Goal: Ask a question: Seek information or help from site administrators or community

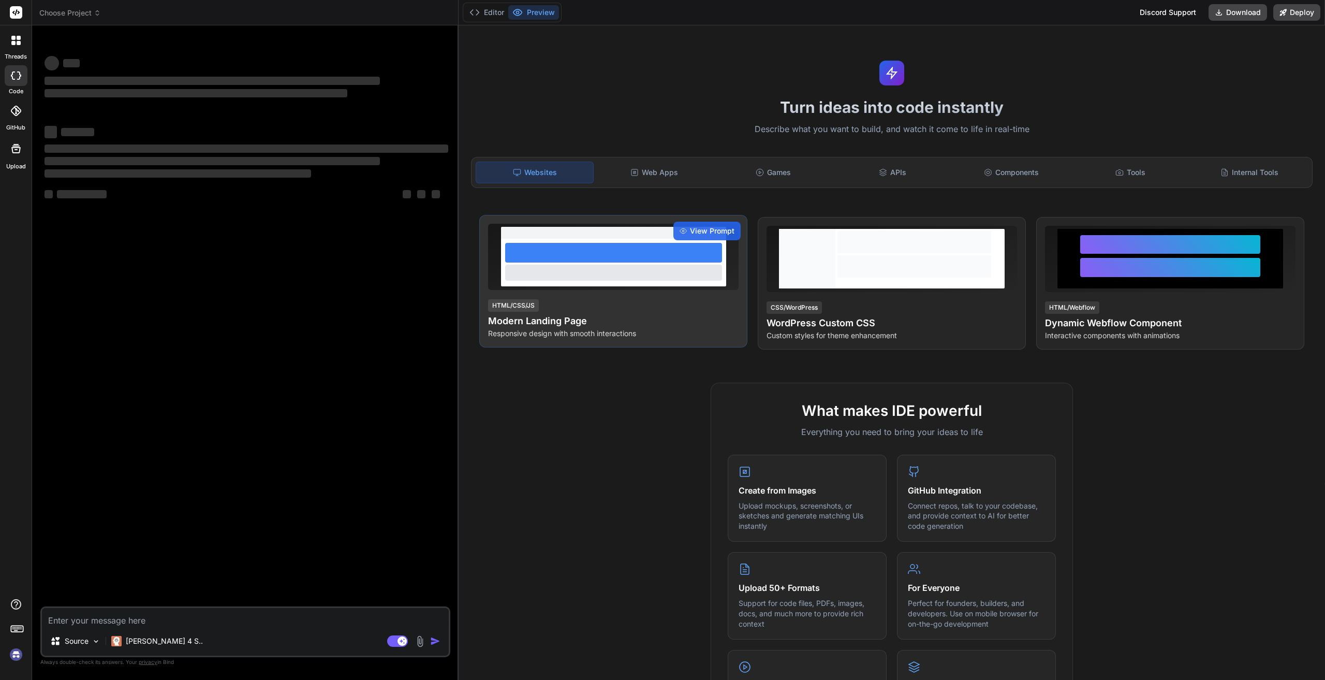
type textarea "x"
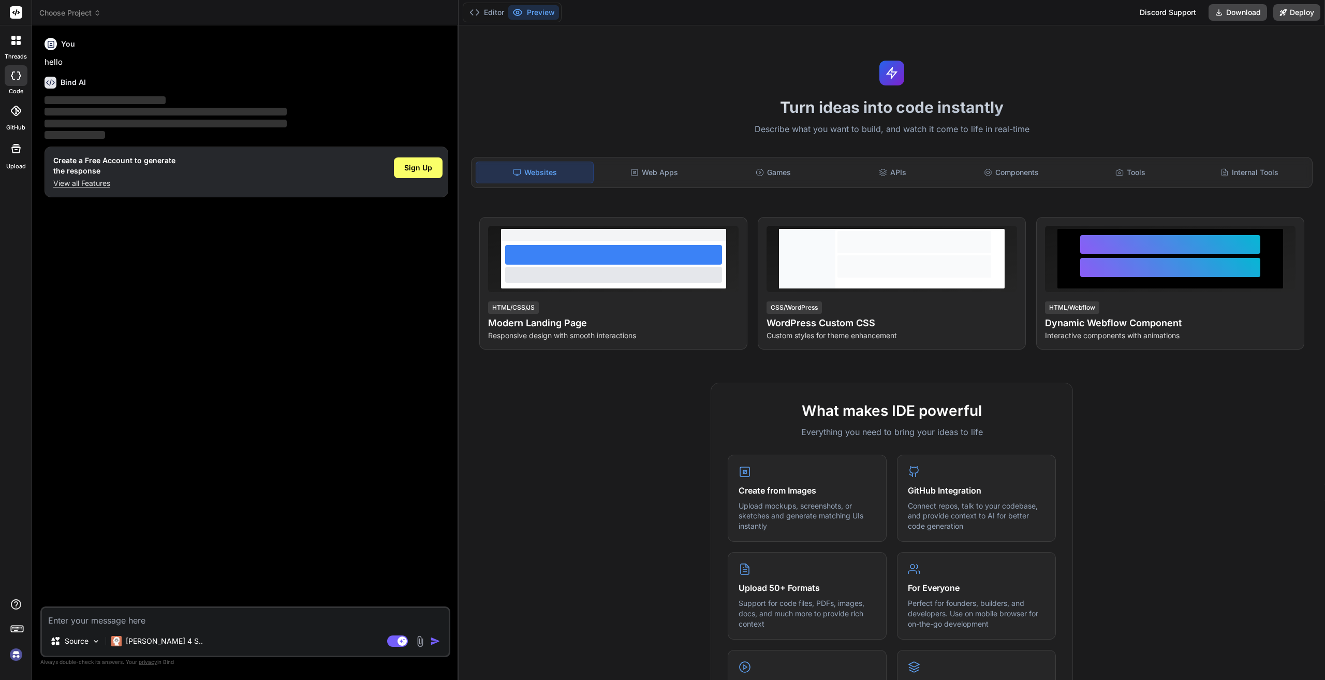
click at [117, 620] on textarea at bounding box center [245, 617] width 407 height 19
type textarea "H"
type textarea "x"
type textarea "Ho"
type textarea "x"
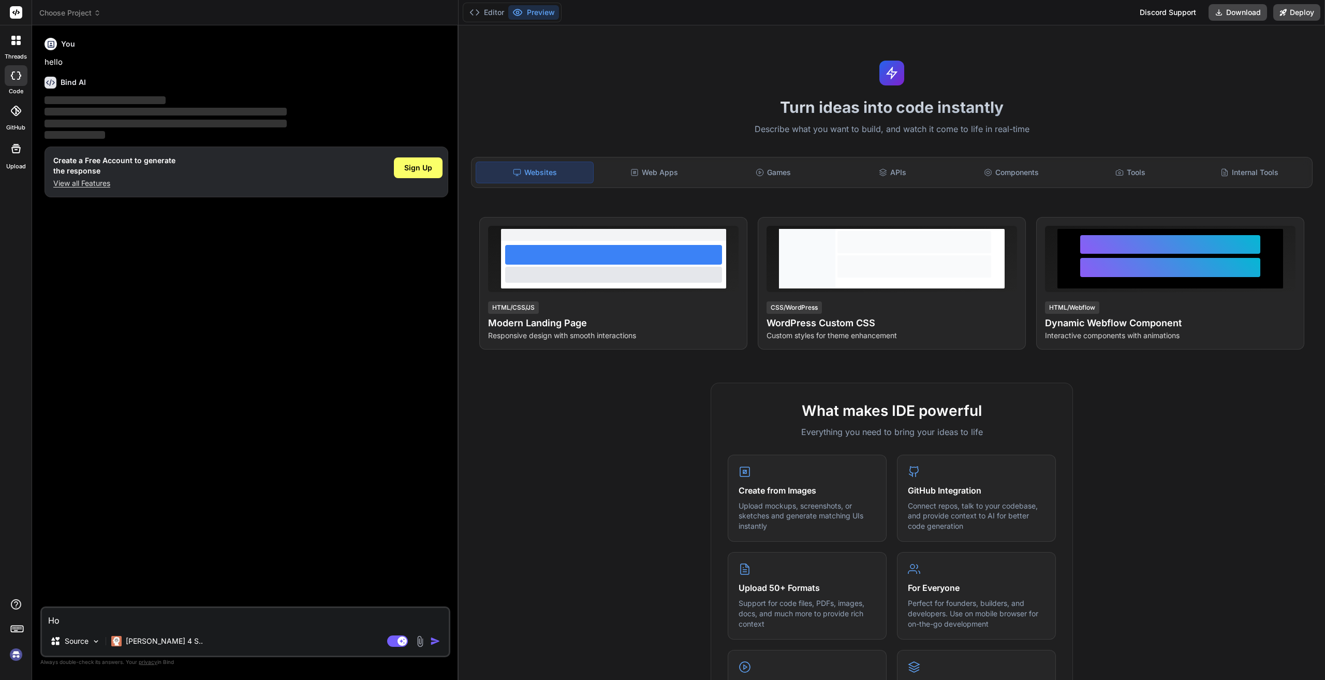
type textarea "Hol"
type textarea "x"
type textarea "Hola"
type textarea "x"
type textarea "Hola,"
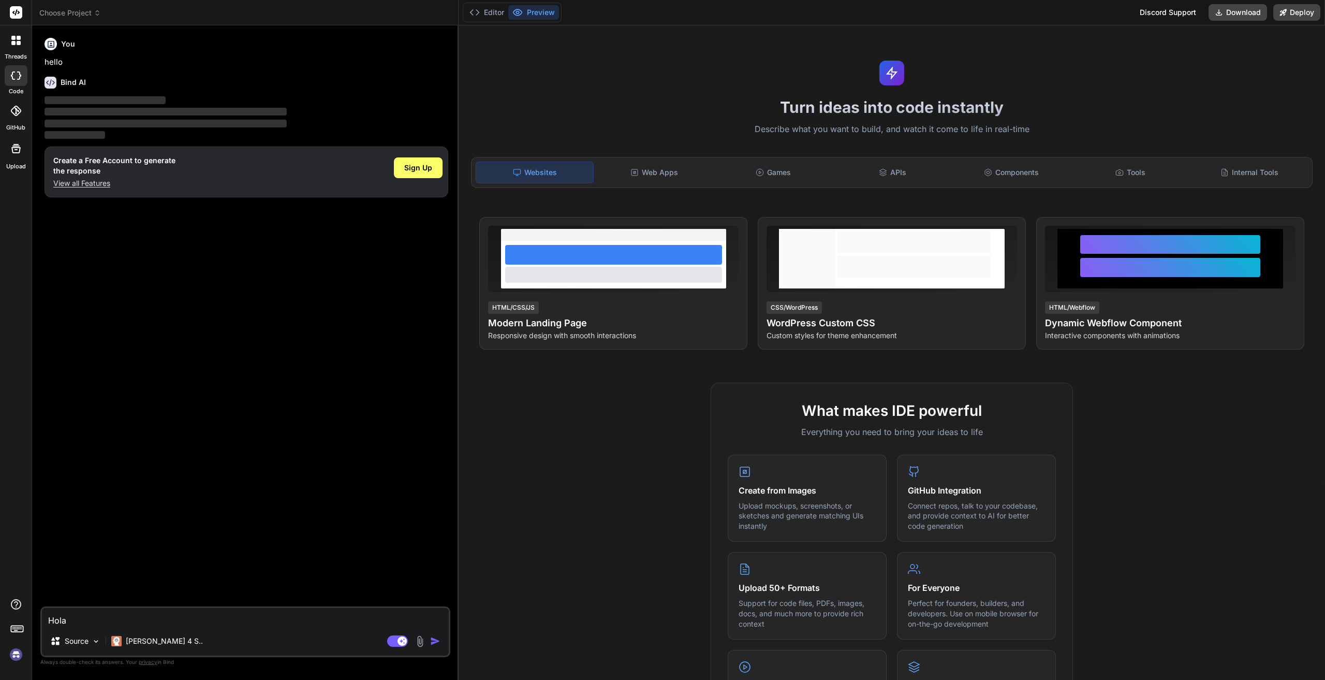
type textarea "x"
type textarea "Hola,"
type textarea "x"
type textarea "Hola, c"
type textarea "x"
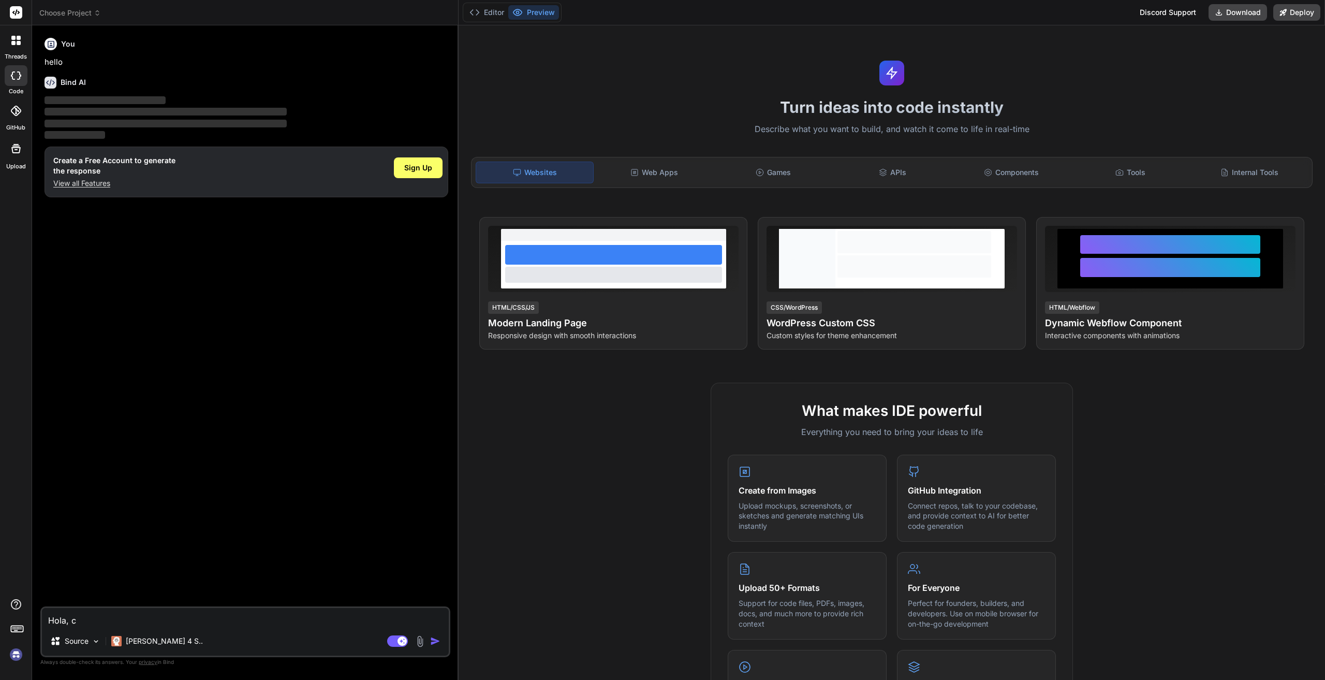
type textarea "Hola, co"
type textarea "x"
type textarea "Hola, com"
type textarea "x"
type textarea "Hola, como"
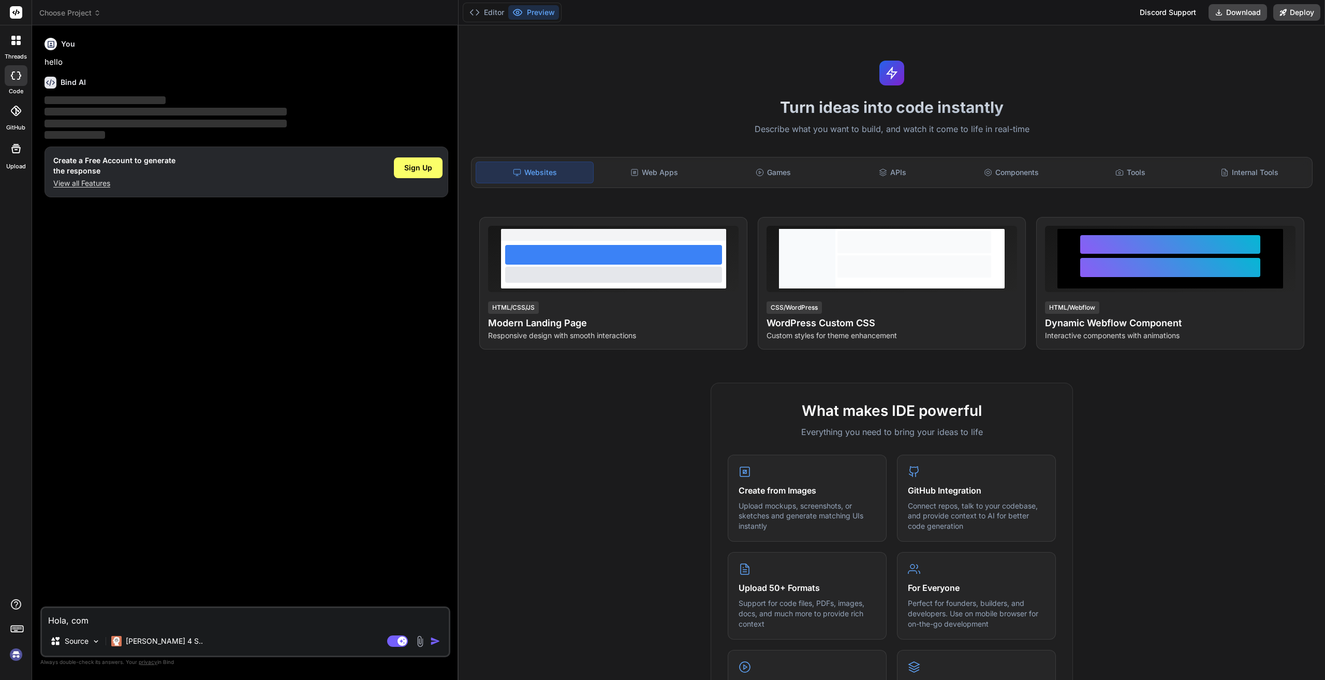
type textarea "x"
type textarea "Hola, como"
type textarea "x"
type textarea "Hola, como t"
type textarea "x"
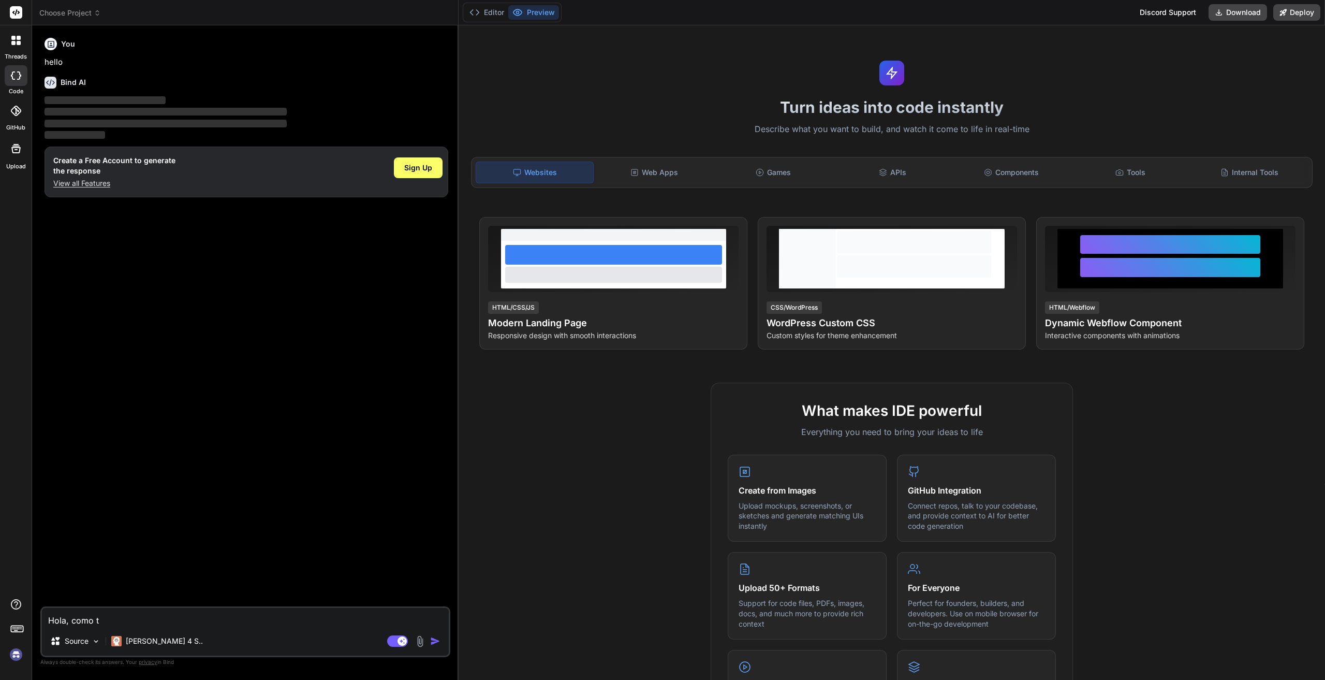
type textarea "Hola, como te"
type textarea "x"
type textarea "Hola, como te"
type textarea "x"
type textarea "Hola, como te p"
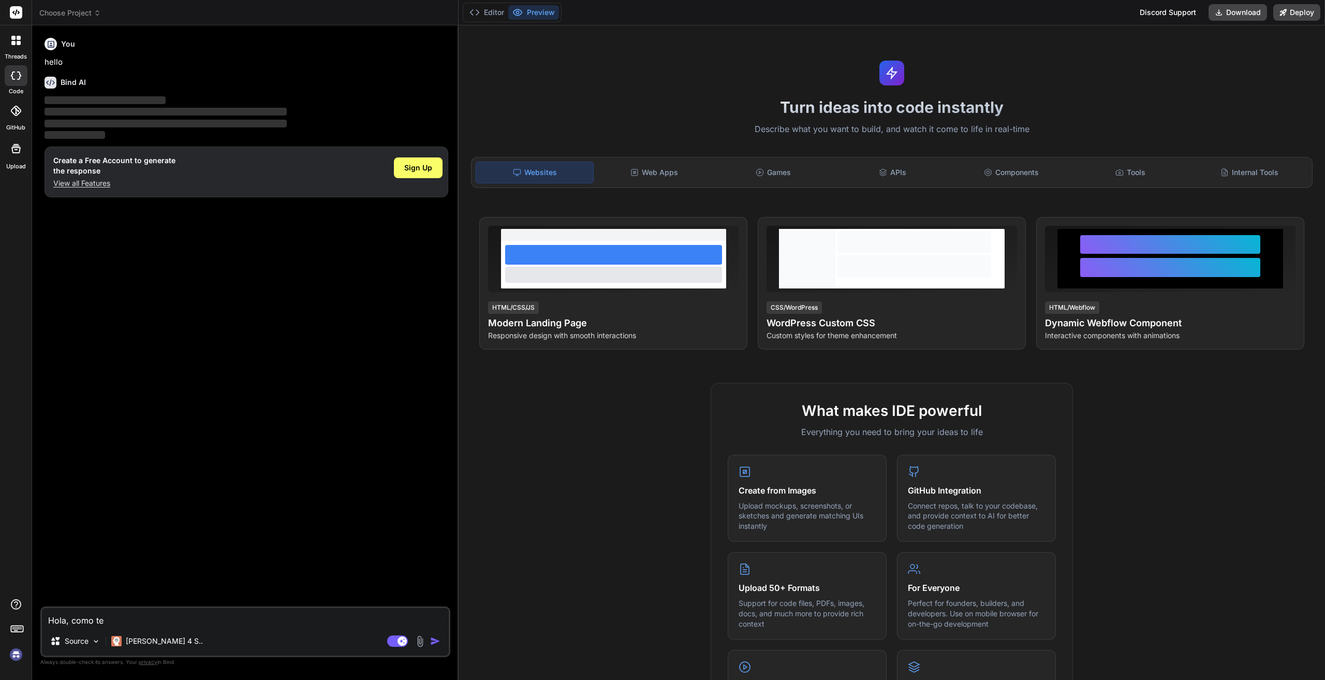
type textarea "x"
type textarea "Hola, como te pu"
type textarea "x"
type textarea "Hola, como te pue"
type textarea "x"
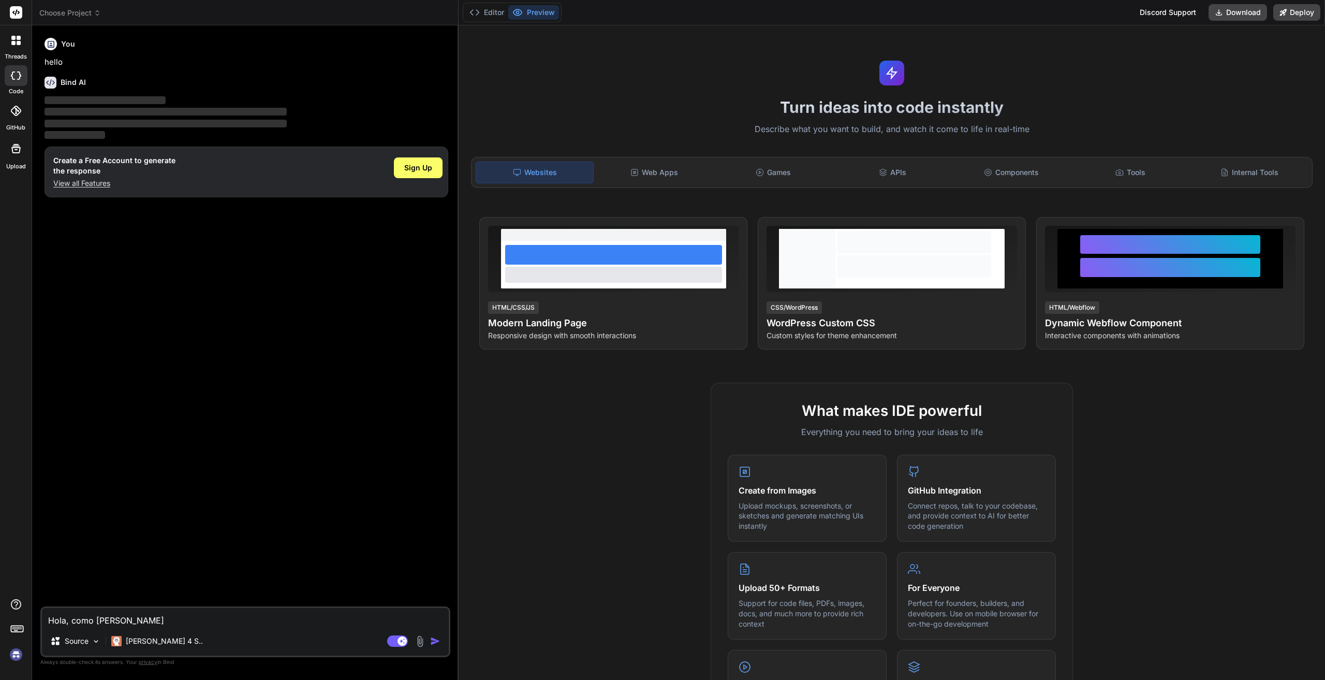
type textarea "Hola, como te pued"
type textarea "x"
type textarea "Hola, como te puedo"
type textarea "x"
type textarea "Hola, como te puedo"
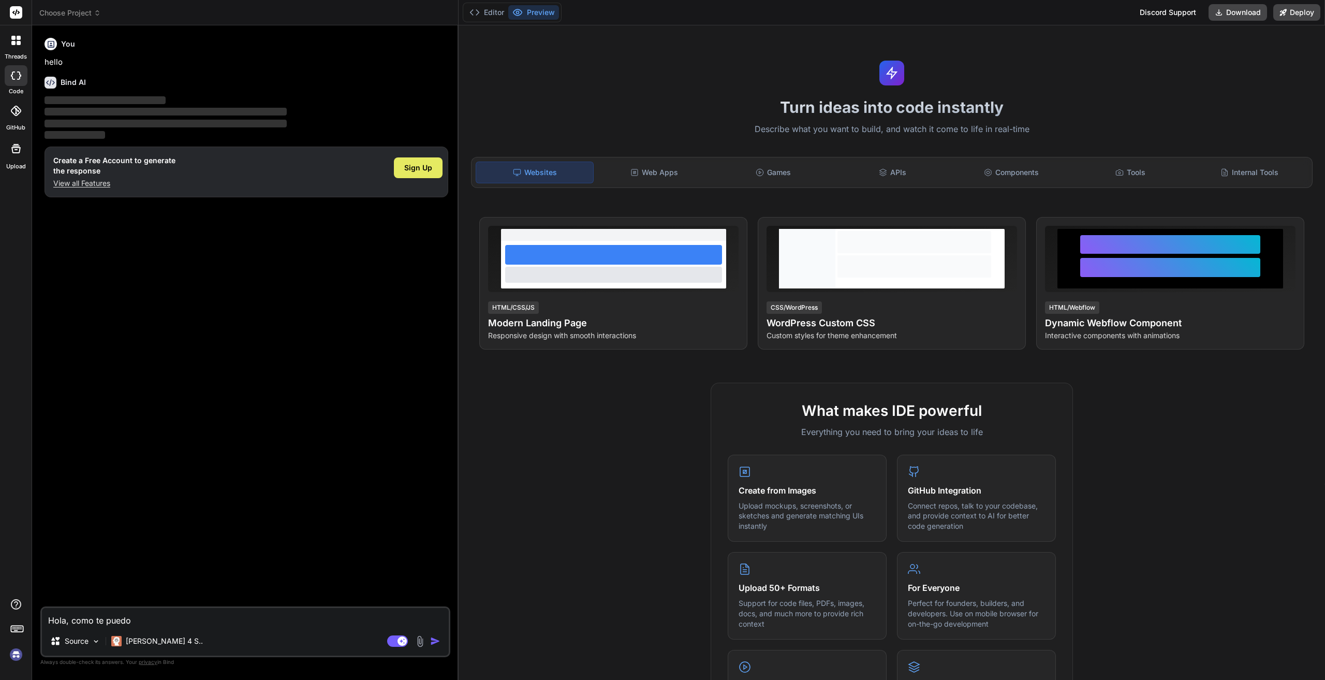
click at [418, 161] on div "Sign Up" at bounding box center [418, 167] width 49 height 21
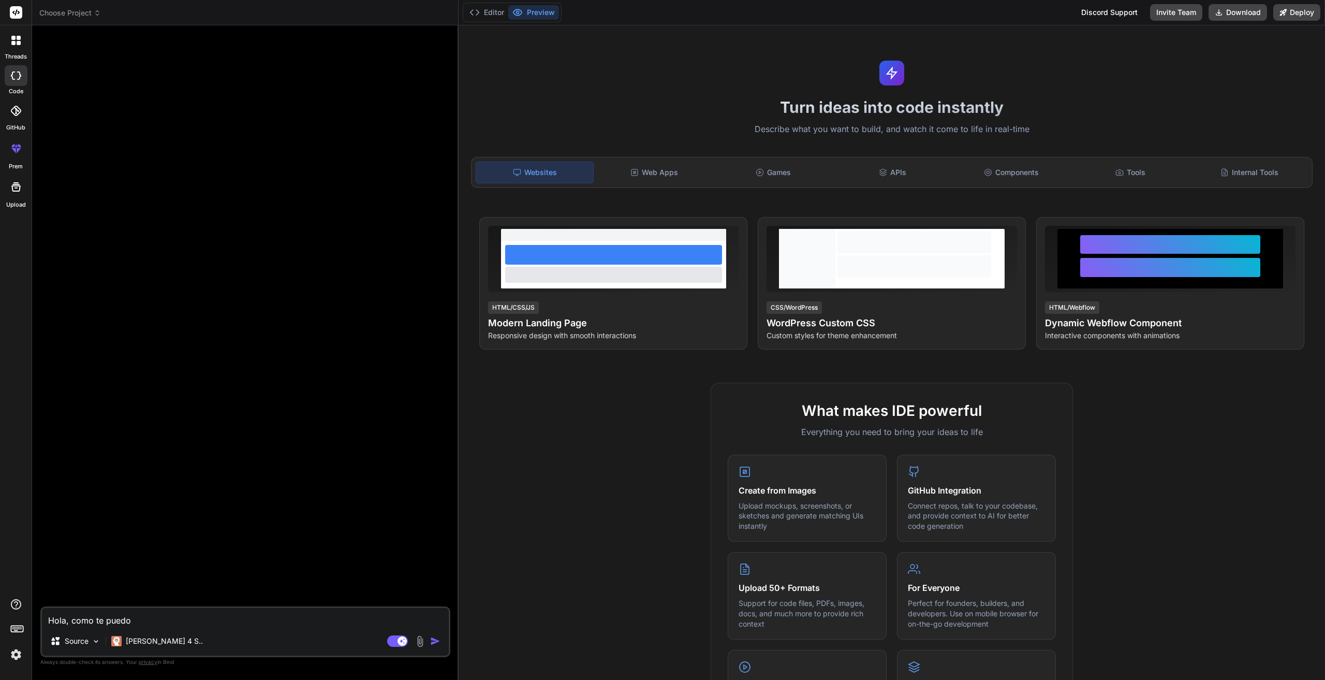
type textarea "x"
click at [136, 617] on textarea "Hola, como te puedo" at bounding box center [245, 617] width 407 height 19
type textarea "Hola, como te puedo"
type textarea "x"
type textarea "Hola, como te puedo d"
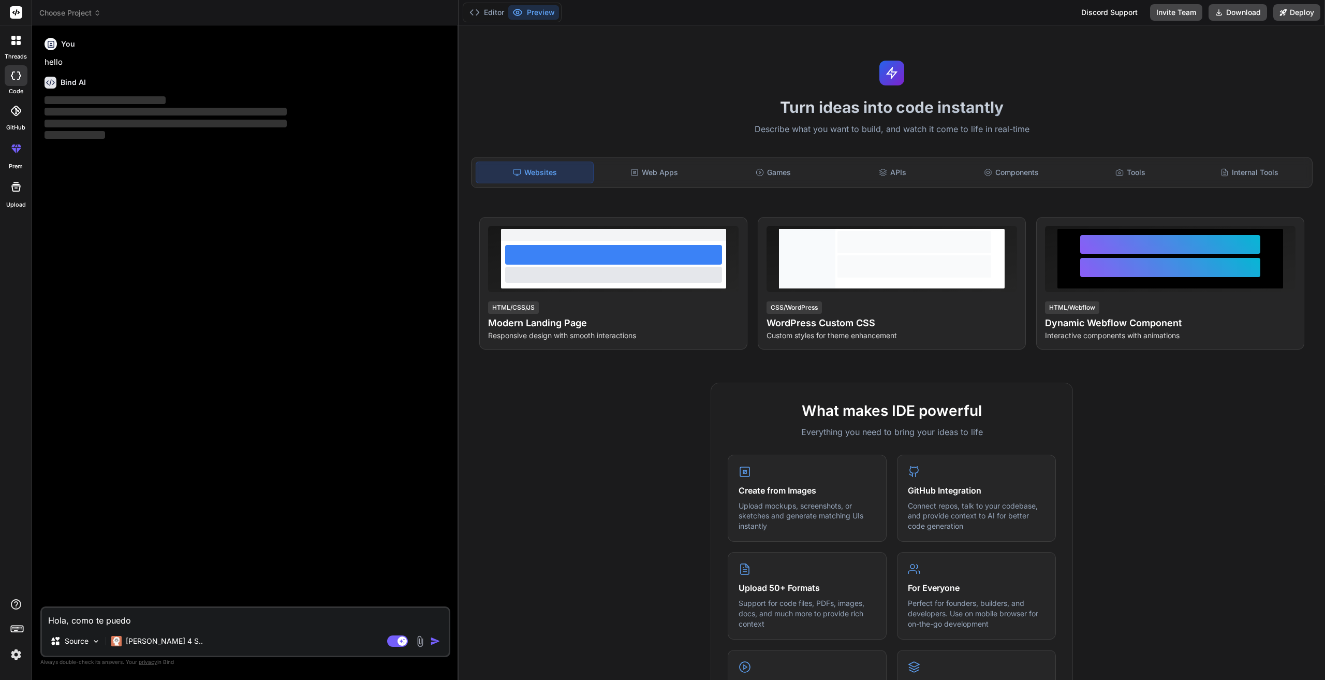
type textarea "x"
type textarea "Hola, como te puedo da"
type textarea "x"
type textarea "Hola, como te puedo dar"
type textarea "x"
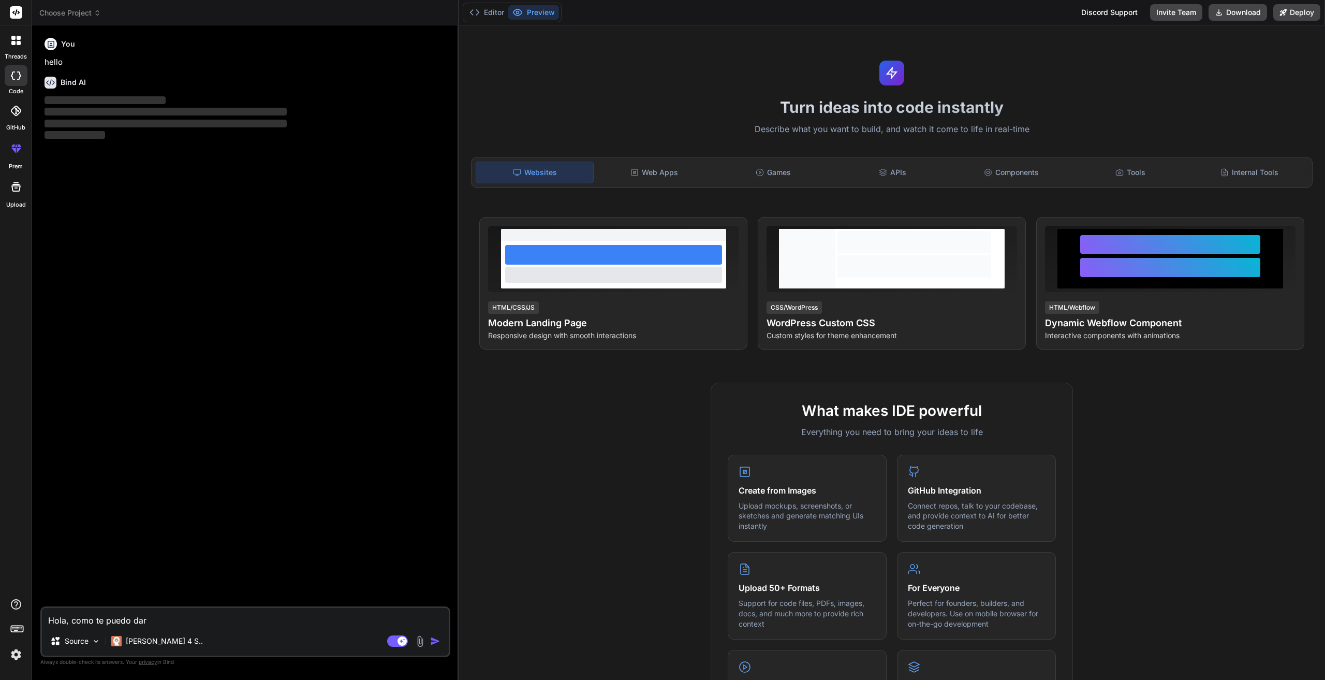
type textarea "Hola, como te puedo da"
type textarea "x"
type textarea "Hola, como te puedo d"
type textarea "x"
type textarea "Hola, como te puedo"
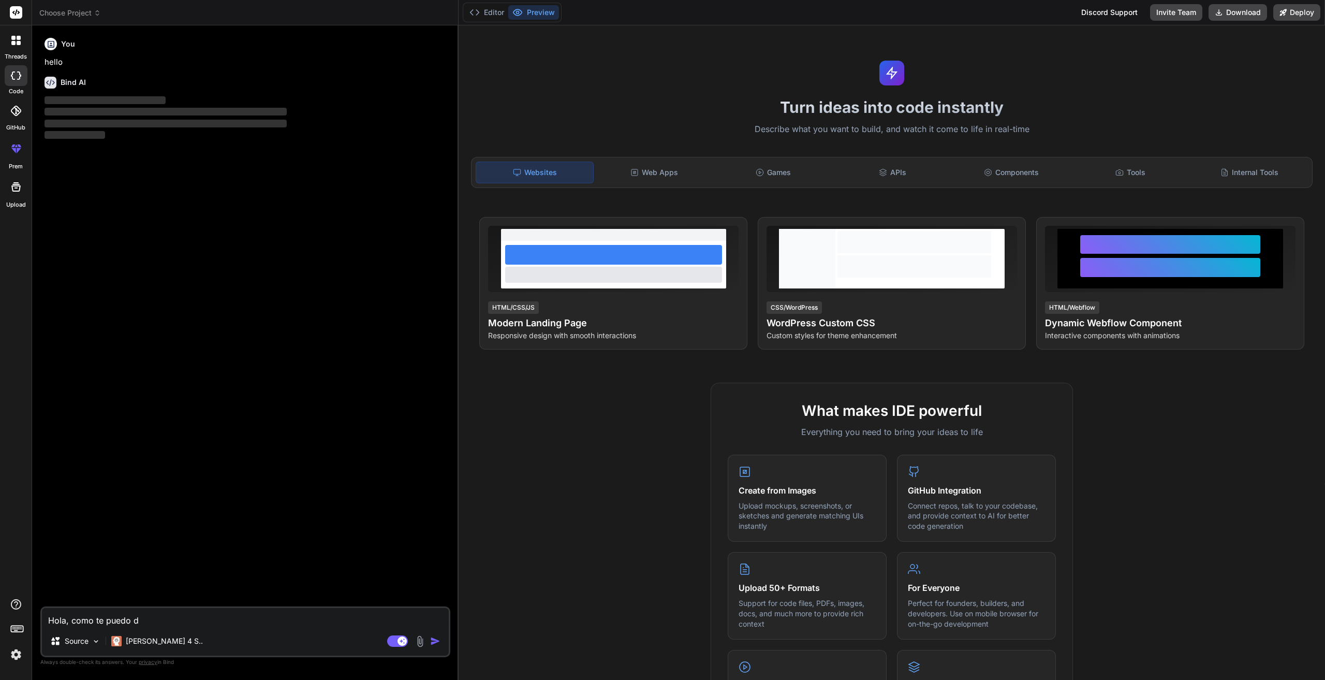
type textarea "x"
type textarea "Hola, como te puedo d"
type textarea "x"
type textarea "Hola, como te puedo da"
type textarea "x"
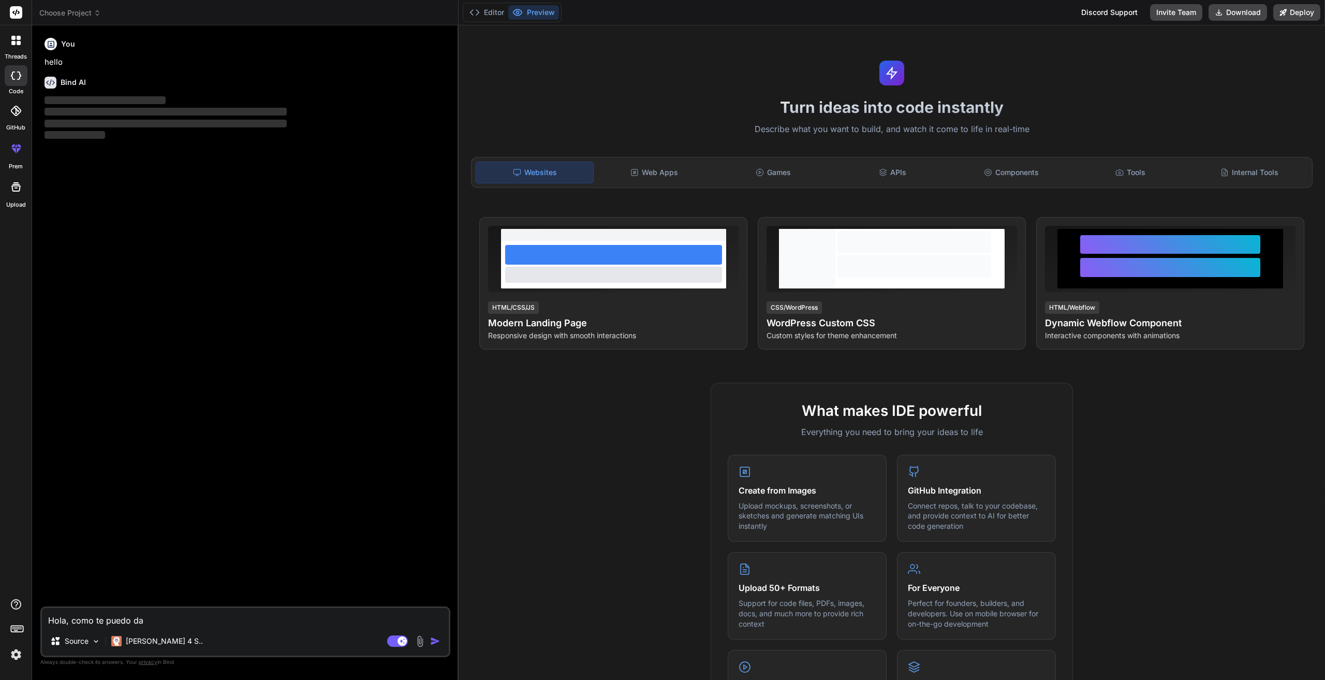
type textarea "Hola, como te puedo dar"
type textarea "x"
type textarea "Hola, como te puedo dar"
type textarea "x"
type textarea "Hola, como te puedo dar u"
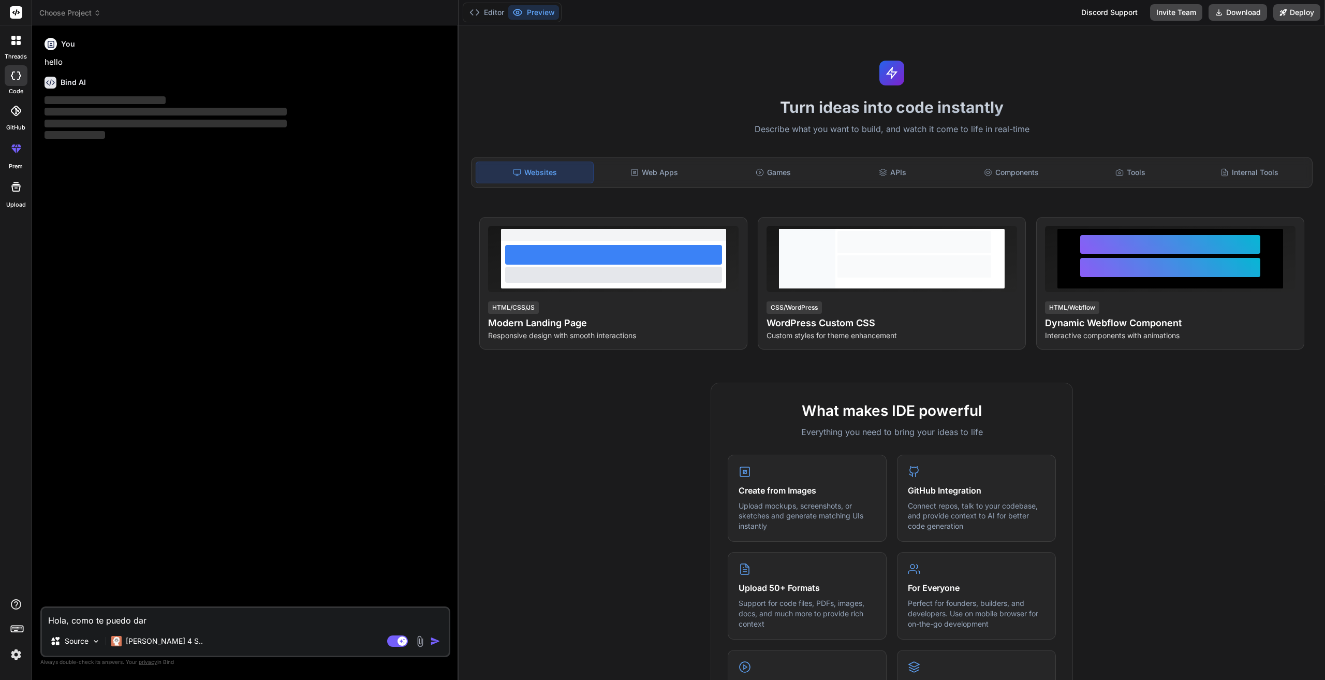
type textarea "x"
type textarea "Hola, como te puedo dar un"
type textarea "x"
type textarea "Hola, como te puedo dar un"
type textarea "x"
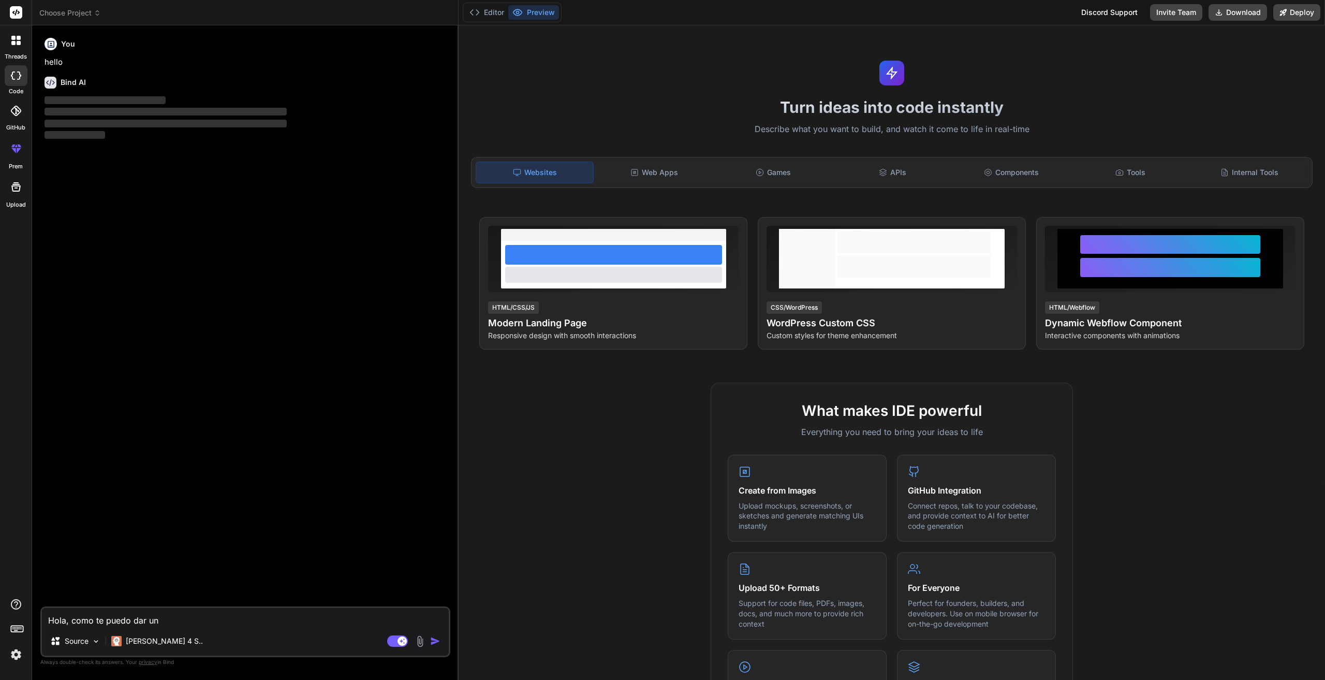
type textarea "Hola, como te puedo dar un a"
type textarea "x"
type textarea "Hola, como te puedo dar un ar"
type textarea "x"
type textarea "Hola, como te puedo dar un arc"
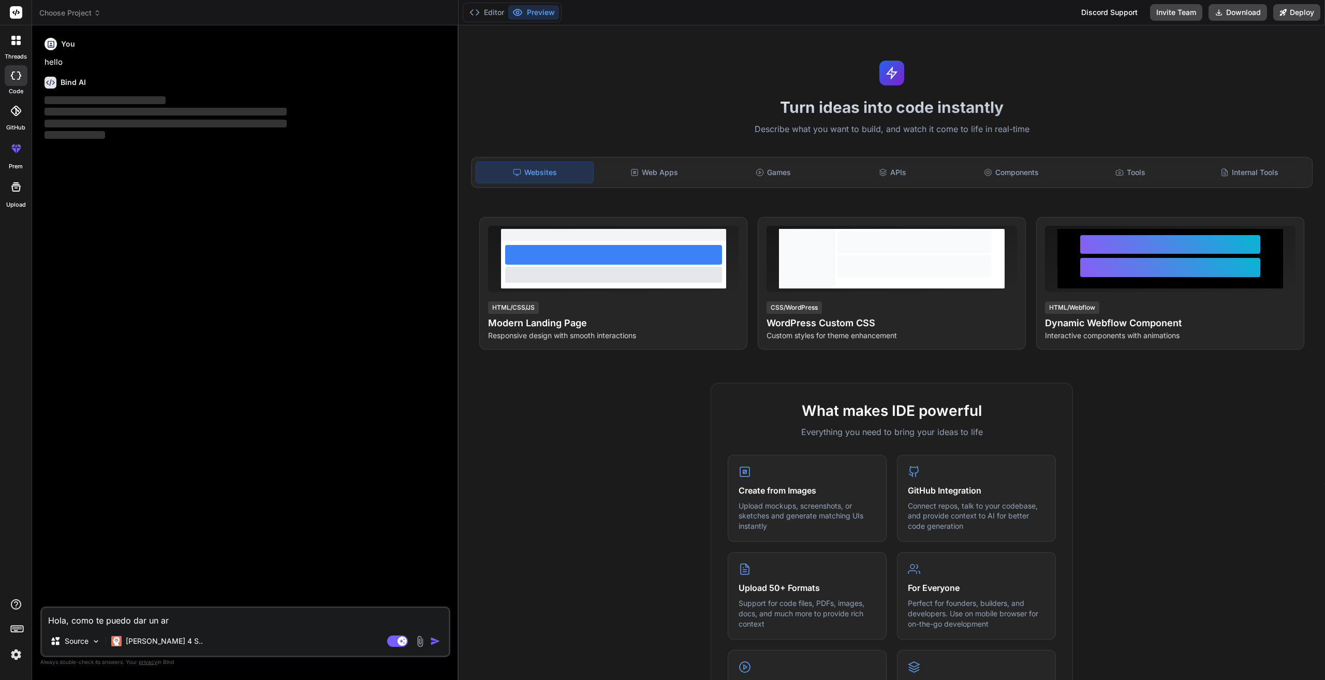
type textarea "x"
type textarea "Hola, como te puedo dar un arci"
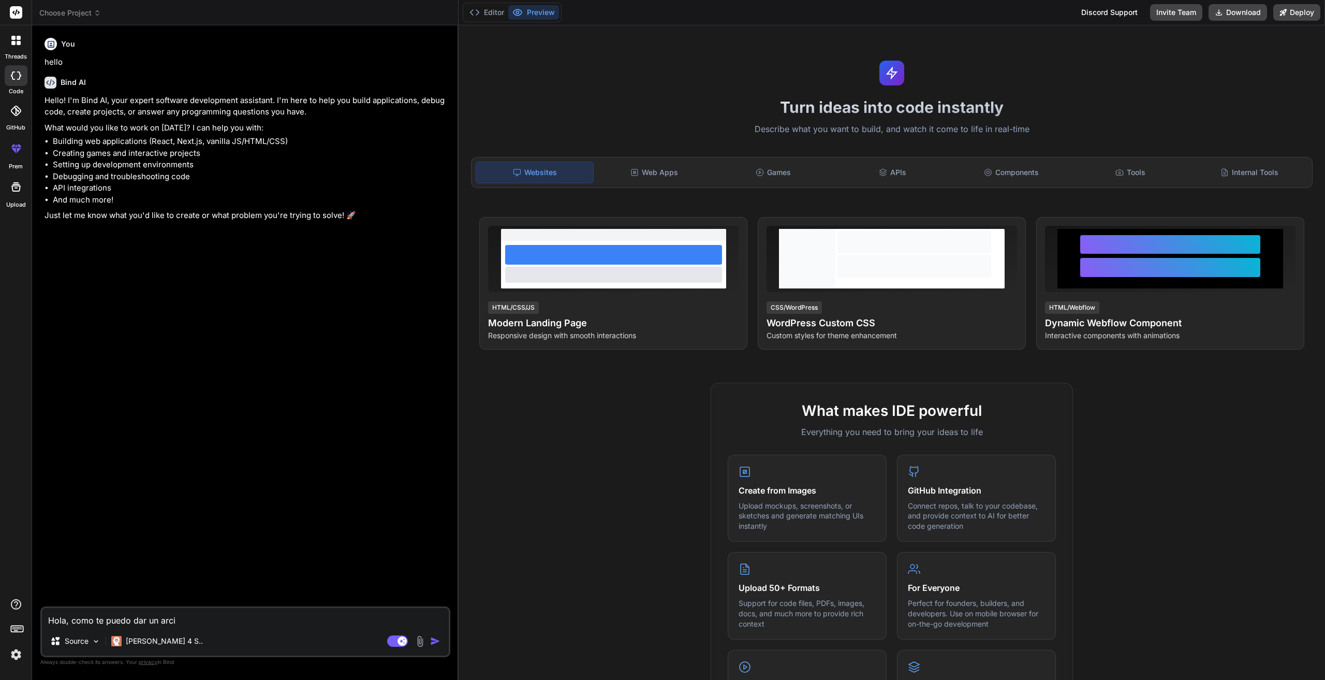
type textarea "x"
type textarea "Hola, como te puedo dar un arc"
type textarea "x"
type textarea "Hola, como te puedo dar un arch"
type textarea "x"
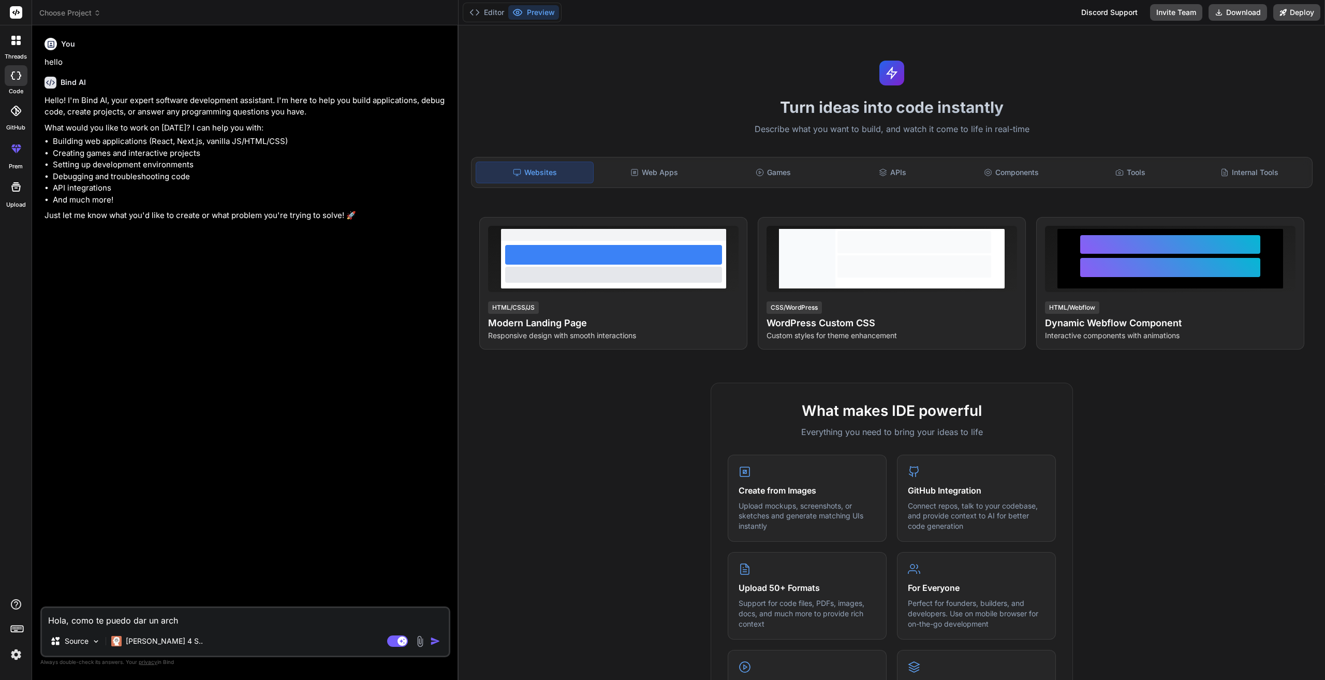
type textarea "Hola, como te puedo dar un archi"
type textarea "x"
type textarea "Hola, como te puedo dar un archiv"
type textarea "x"
type textarea "Hola, como te puedo dar un archivo"
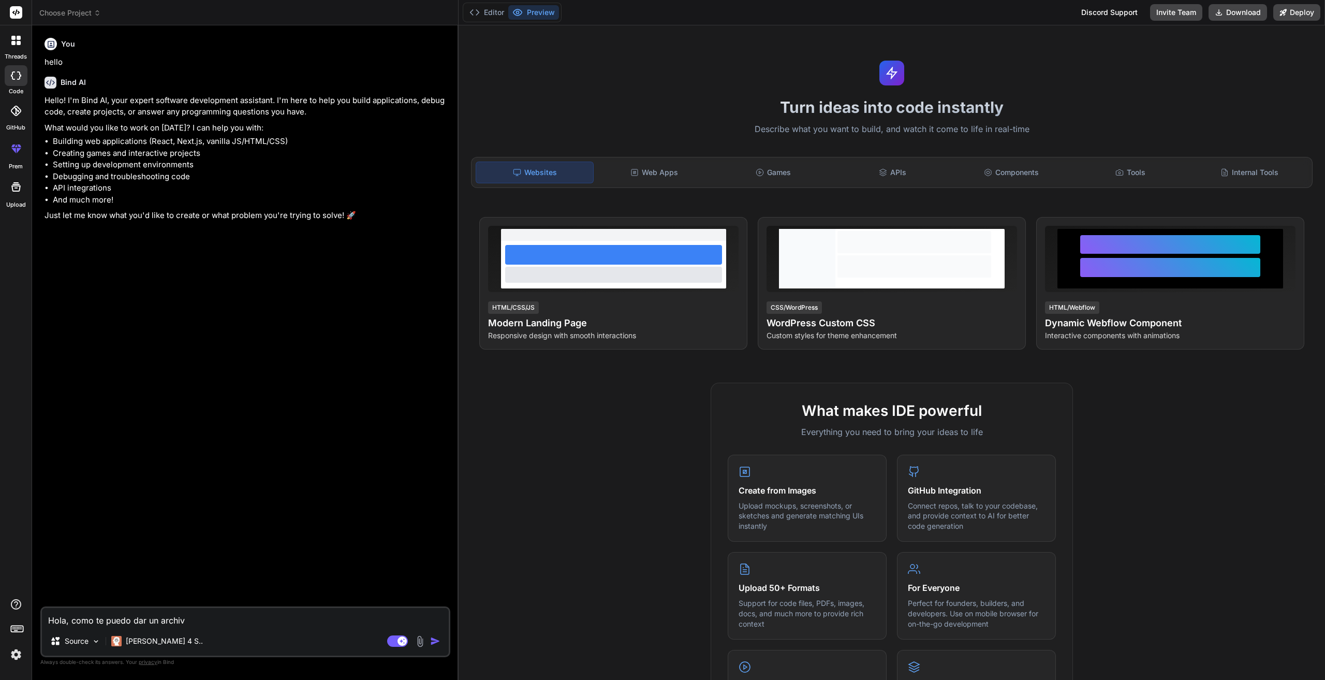
type textarea "x"
type textarea "Hola, como te puedo dar un archivo"
type textarea "x"
type textarea "Hola, como te puedo dar un archivo d"
type textarea "x"
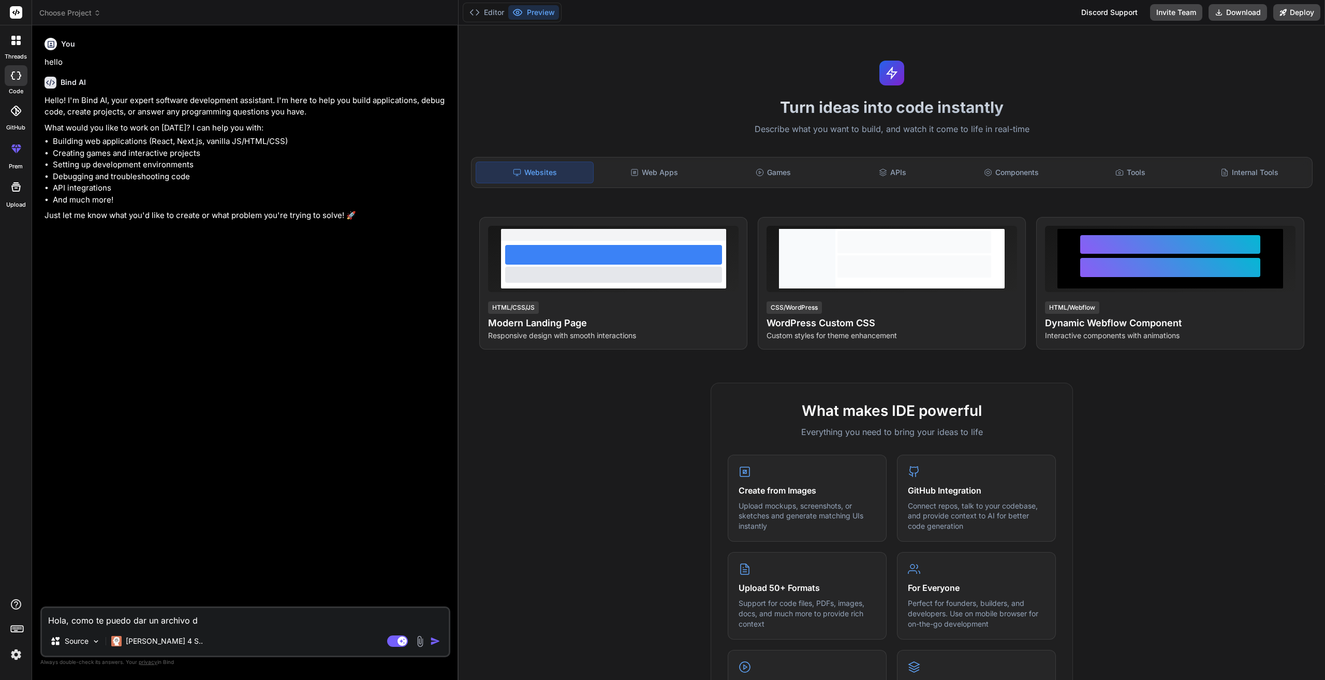
type textarea "Hola, como te puedo dar un archivo de"
type textarea "x"
type textarea "Hola, como te puedo dar un archivo de"
type textarea "x"
type textarea "Hola, como te puedo dar un archivo de u"
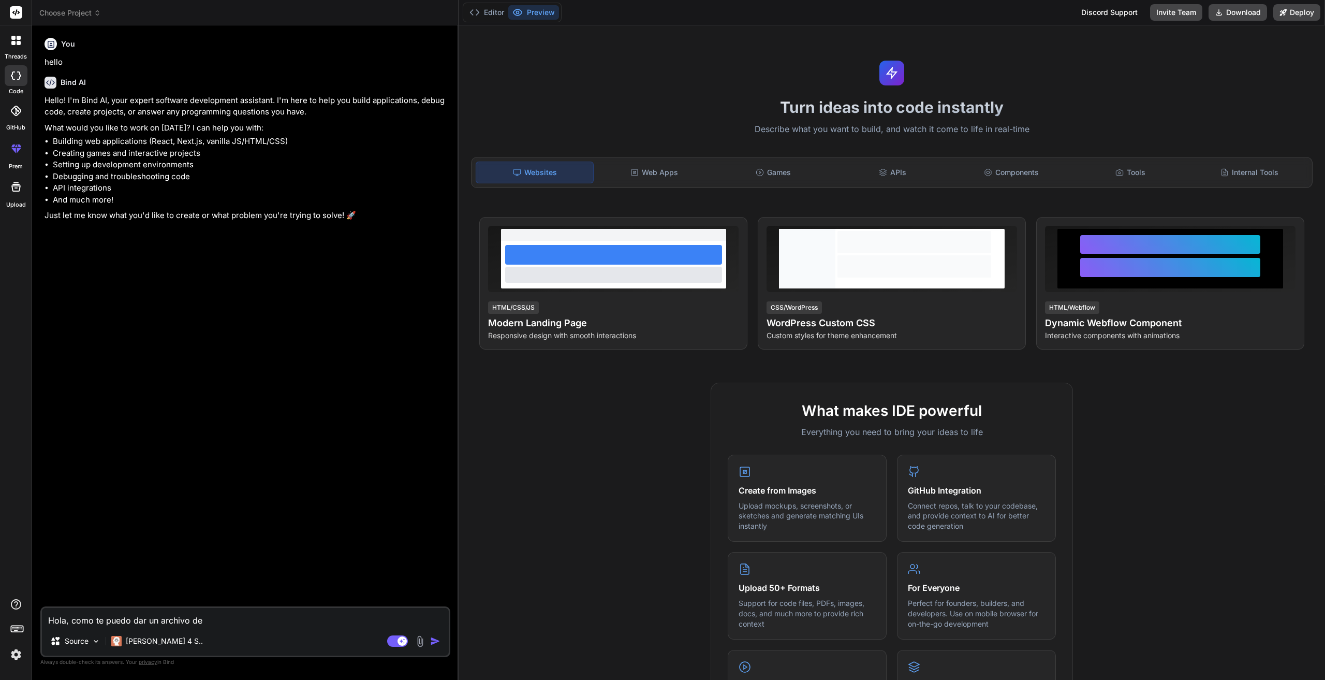
type textarea "x"
type textarea "Hola, como te puedo dar un archivo de un"
type textarea "x"
type textarea "Hola, como te puedo dar un archivo de un"
type textarea "x"
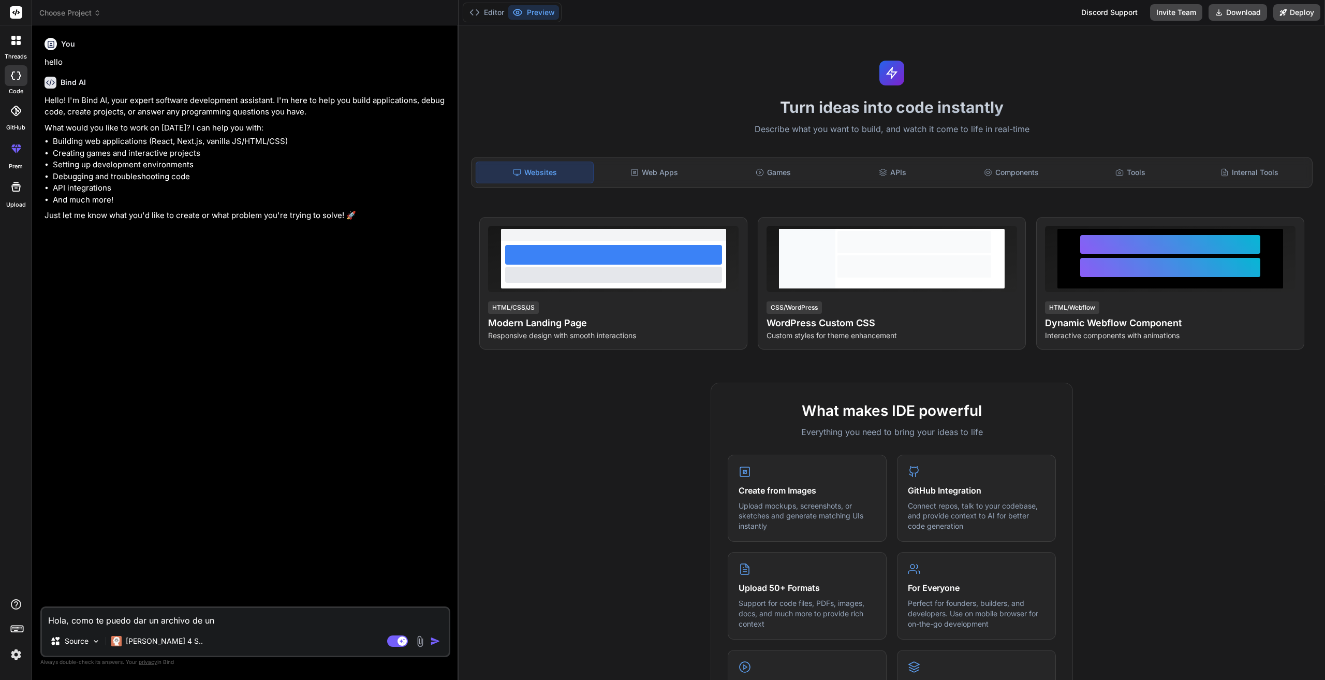
type textarea "Hola, como te puedo dar un archivo de un p"
type textarea "x"
type textarea "Hola, como te puedo dar un archivo de un pr"
type textarea "x"
type textarea "Hola, como te puedo dar un archivo de un pro"
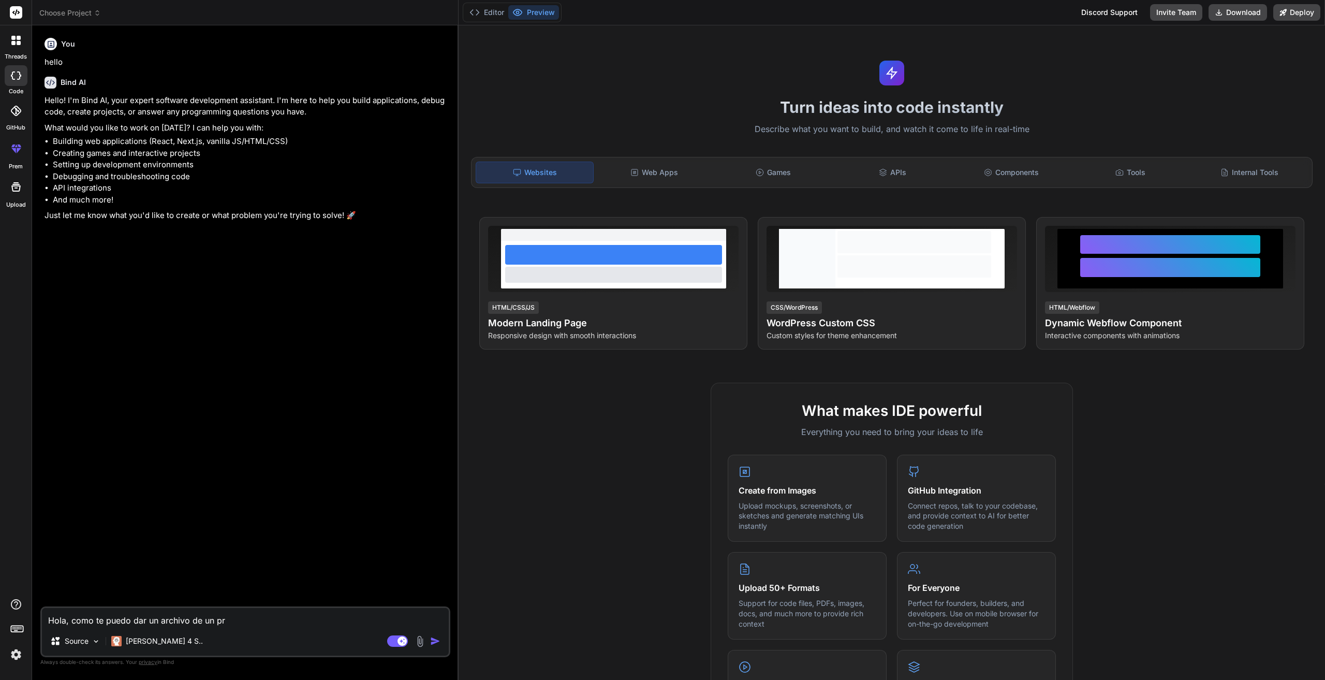
type textarea "x"
type textarea "Hola, como te puedo dar un archivo de un prog"
type textarea "x"
type textarea "Hola, como te puedo dar un archivo de un progr"
type textarea "x"
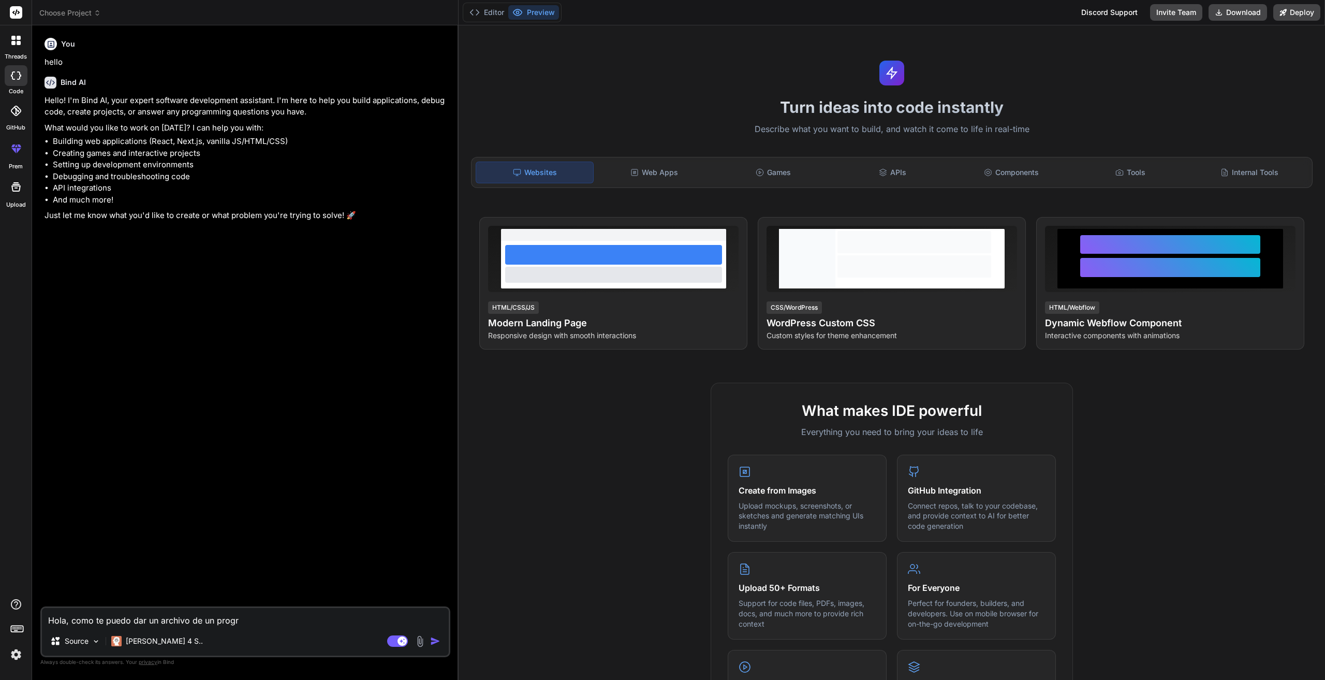
type textarea "Hola, como te puedo dar un archivo de un progra"
type textarea "x"
type textarea "Hola, como te puedo dar un archivo de un program"
type textarea "x"
type textarea "Hola, como te puedo dar un archivo de un programa"
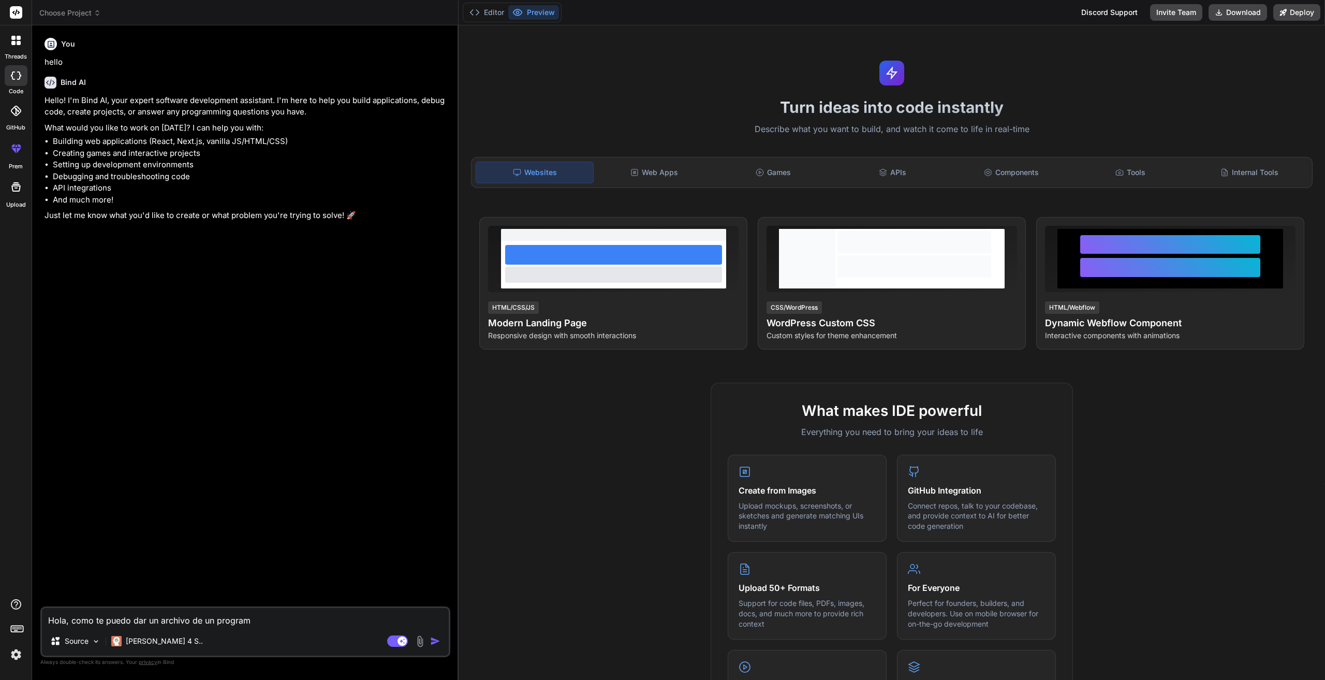
type textarea "x"
type textarea "Hola, como te puedo dar un archivo de un programa"
type textarea "x"
type textarea "Hola, como te puedo dar un archivo de un programa m"
type textarea "x"
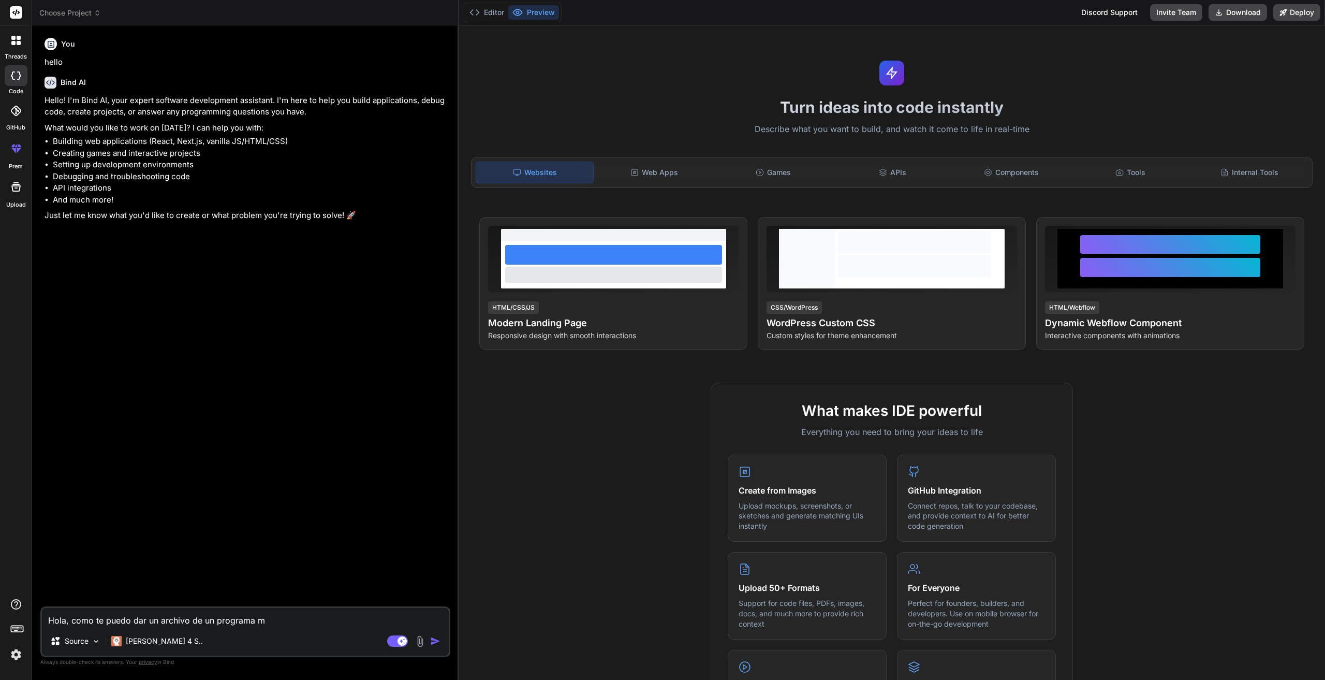
type textarea "Hola, como te puedo dar un archivo de un programa mi"
type textarea "x"
type textarea "Hola, como te puedo dar un archivo de un programa mio"
type textarea "x"
type textarea "Hola, como te puedo dar un archivo de un programa mio"
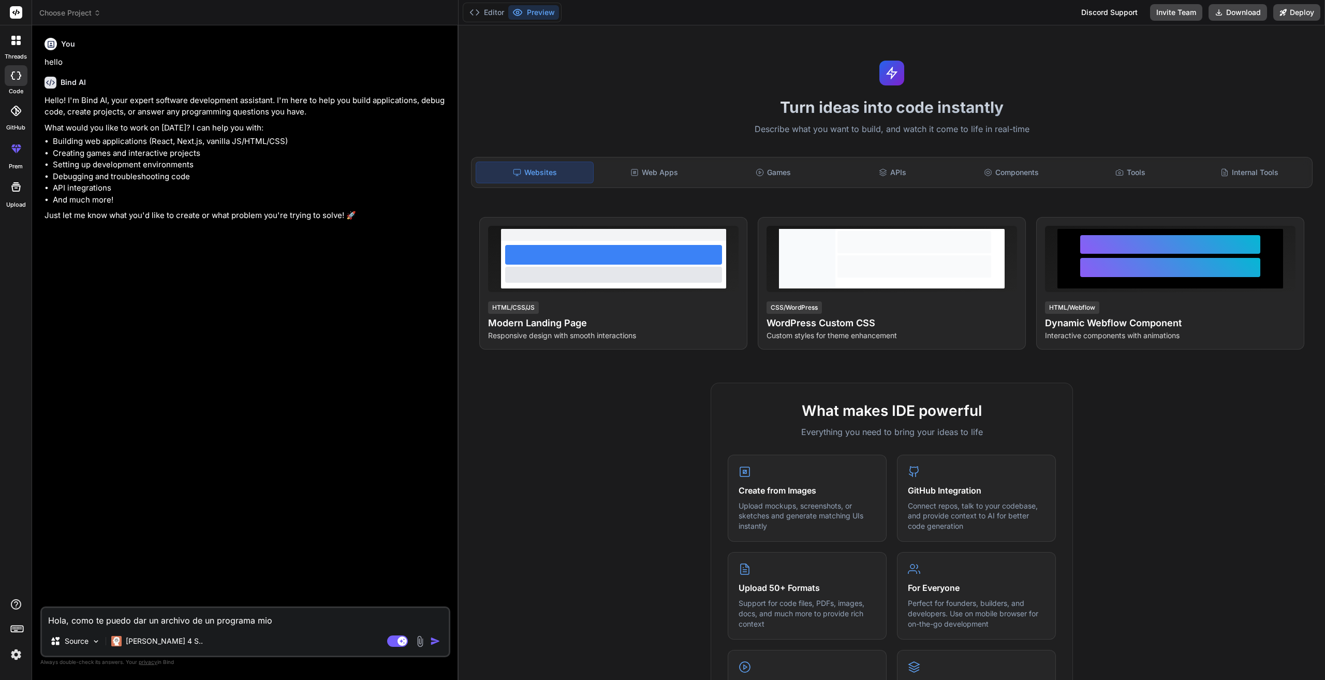
type textarea "x"
type textarea "Hola, como te puedo dar un archivo de un programa mio p"
type textarea "x"
type textarea "Hola, como te puedo dar un archivo de un programa mio pa"
type textarea "x"
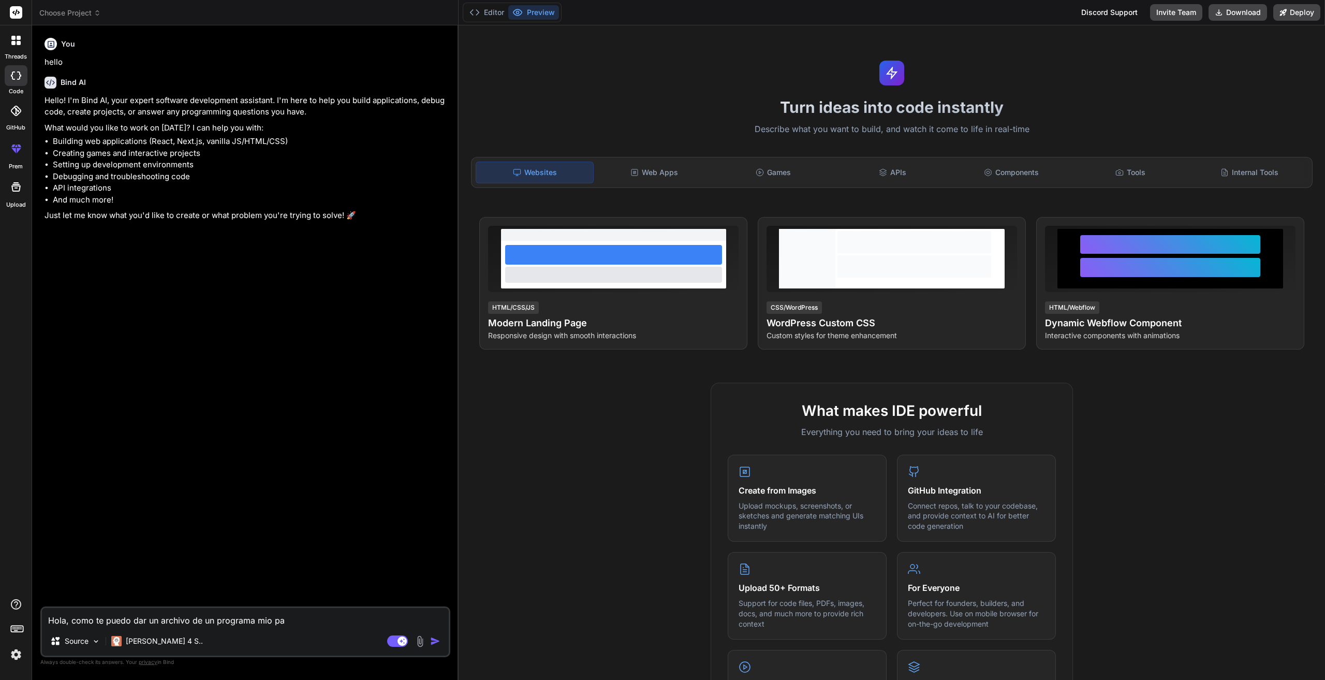
type textarea "Hola, como te puedo dar un archivo de un programa mio par"
type textarea "x"
type textarea "Hola, como te puedo dar un archivo de un programa mio para"
type textarea "x"
type textarea "Hola, como te puedo dar un archivo de un programa mio para"
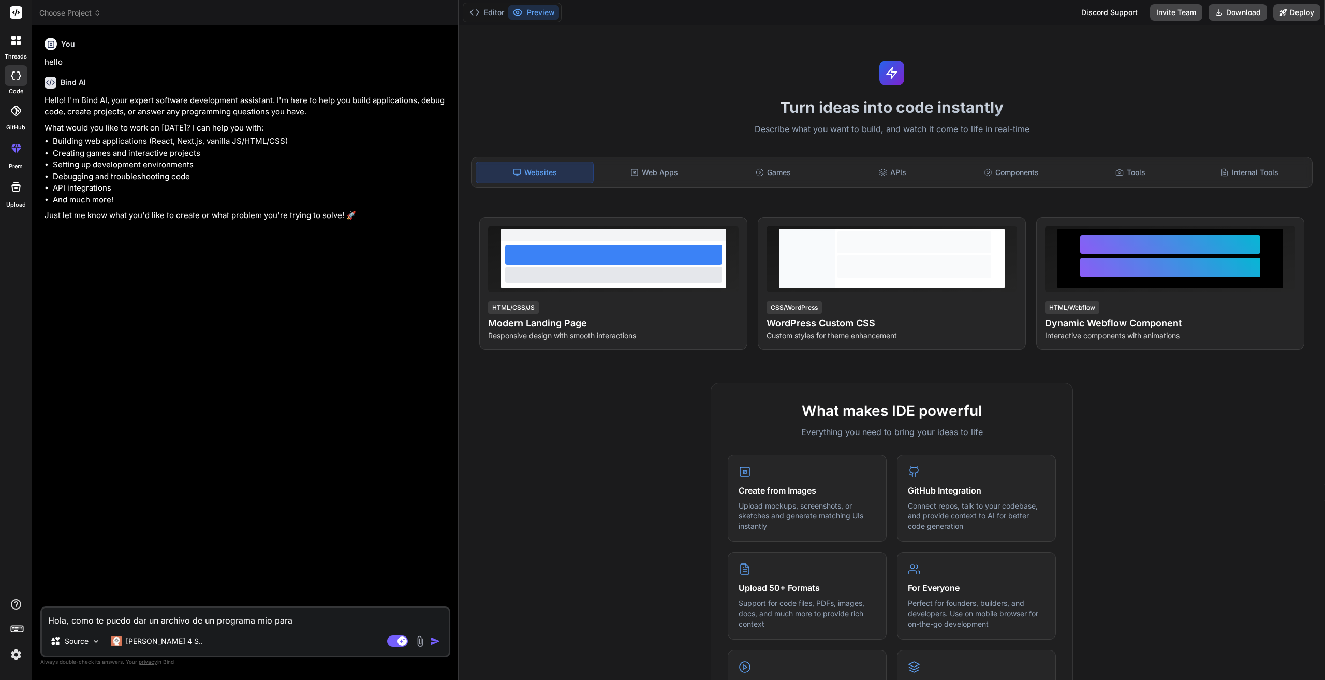
type textarea "x"
type textarea "Hola, como te puedo dar un archivo de un programa mio para q"
type textarea "x"
type textarea "Hola, como te puedo dar un archivo de un programa mio para qu"
type textarea "x"
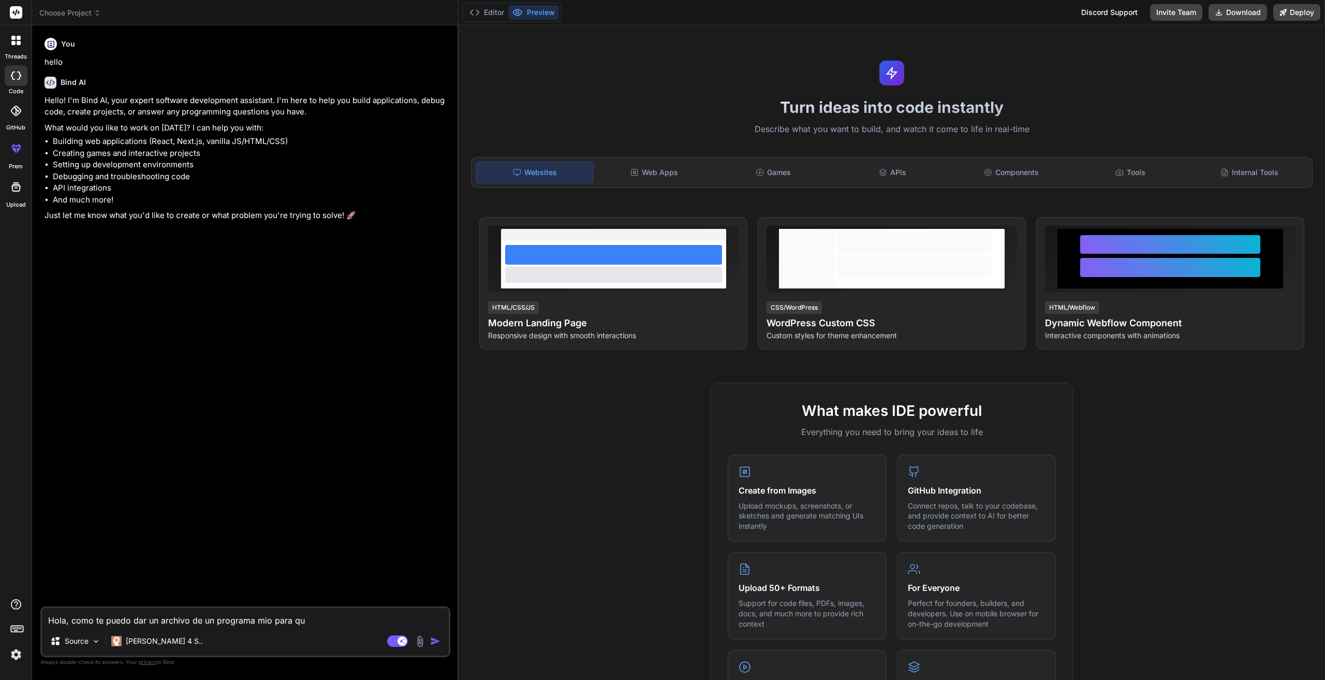
type textarea "Hola, como te puedo dar un archivo de un programa mio para que"
type textarea "x"
type textarea "Hola, como te puedo dar un archivo de un programa mio para que"
type textarea "x"
type textarea "Hola, como te puedo dar un archivo de un programa mio para que m"
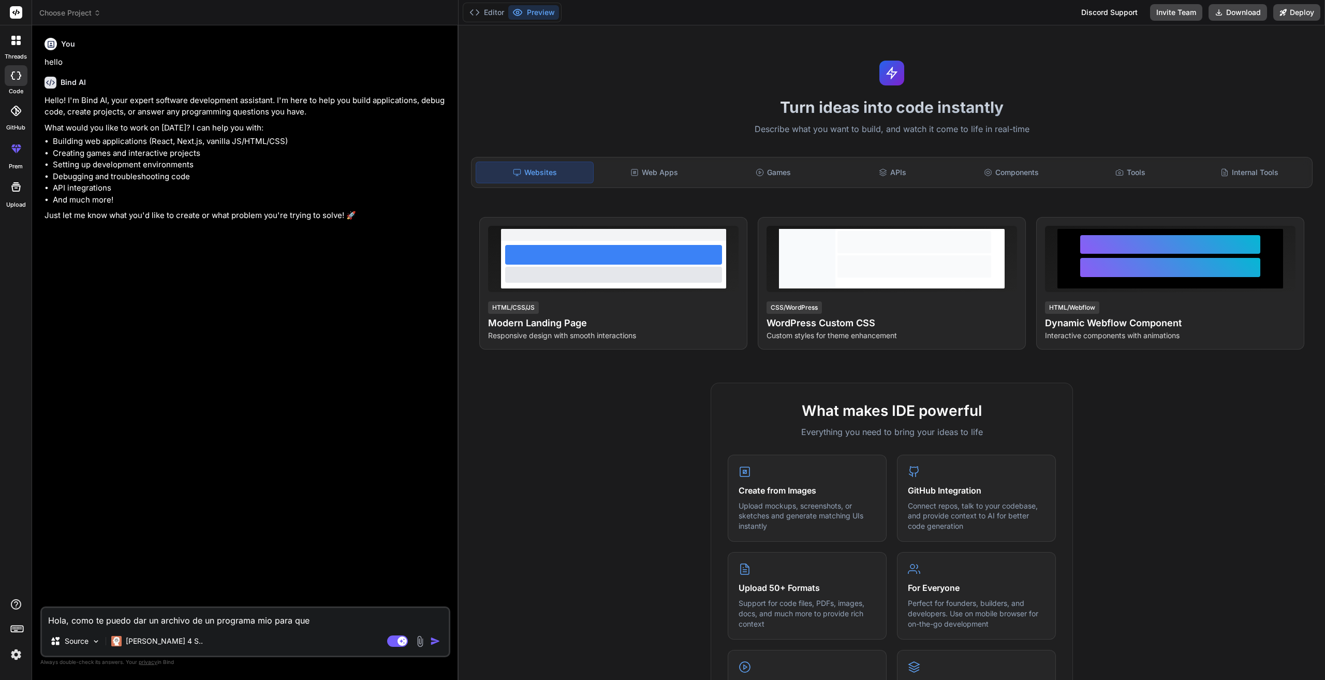
type textarea "x"
type textarea "Hola, como te puedo dar un archivo de un programa mio para que me"
type textarea "x"
type textarea "Hola, como te puedo dar un archivo de un programa mio para que me"
type textarea "x"
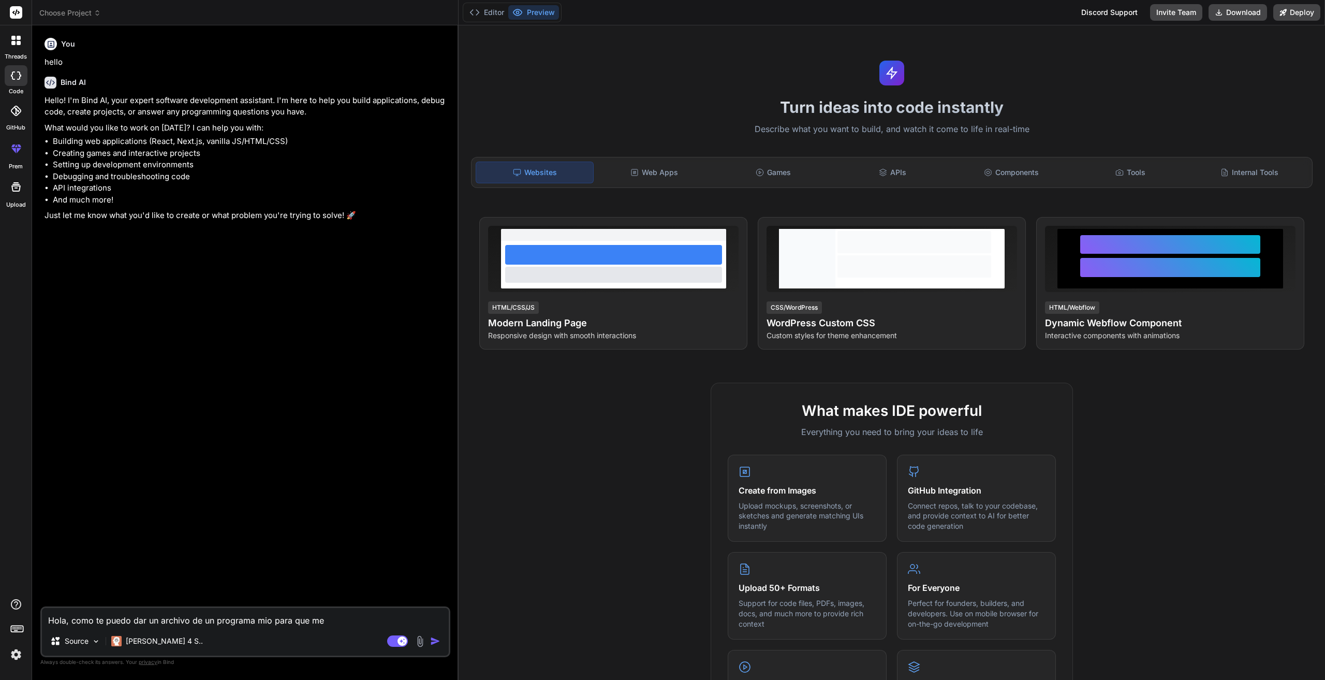
type textarea "Hola, como te puedo dar un archivo de un programa mio para que me a"
type textarea "x"
type textarea "Hola, como te puedo dar un archivo de un programa mio para que me ay"
type textarea "x"
type textarea "Hola, como te puedo dar un archivo de un programa mio para que me ayu"
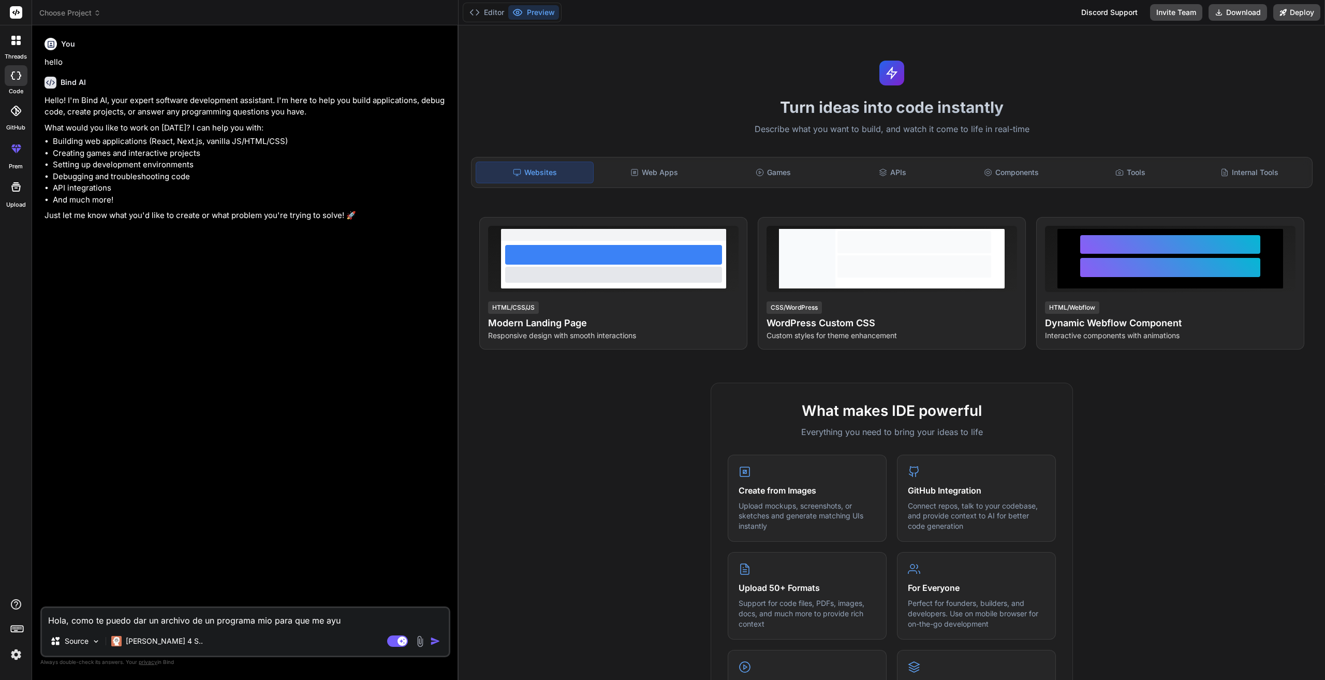
type textarea "x"
type textarea "Hola, como te puedo dar un archivo de un programa mio para que me ayud"
type textarea "x"
type textarea "Hola, como te puedo dar un archivo de un programa mio para que me ayude"
type textarea "x"
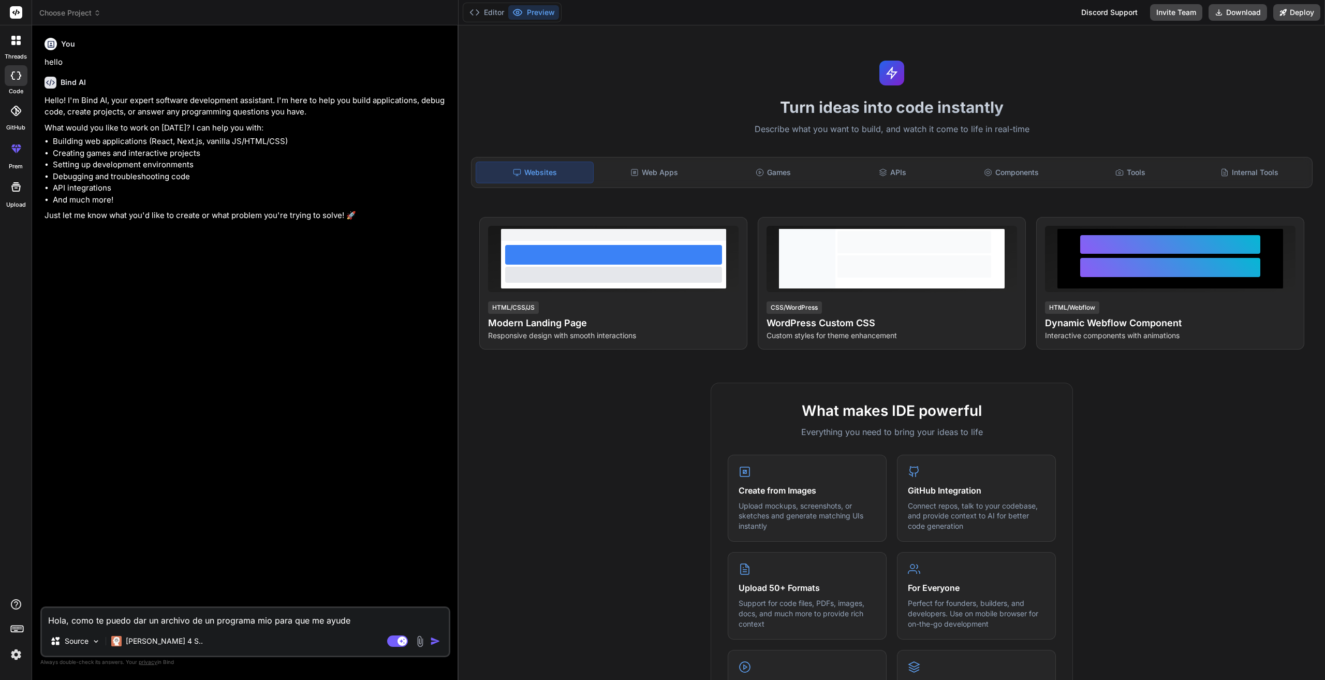
type textarea "Hola, como te puedo dar un archivo de un programa mio para que me ayudes"
type textarea "x"
type textarea "Hola, como te puedo dar un archivo de un programa mio para que me ayudes"
type textarea "x"
type textarea "Hola, como te puedo dar un archivo de un programa mio para que me ayudes a"
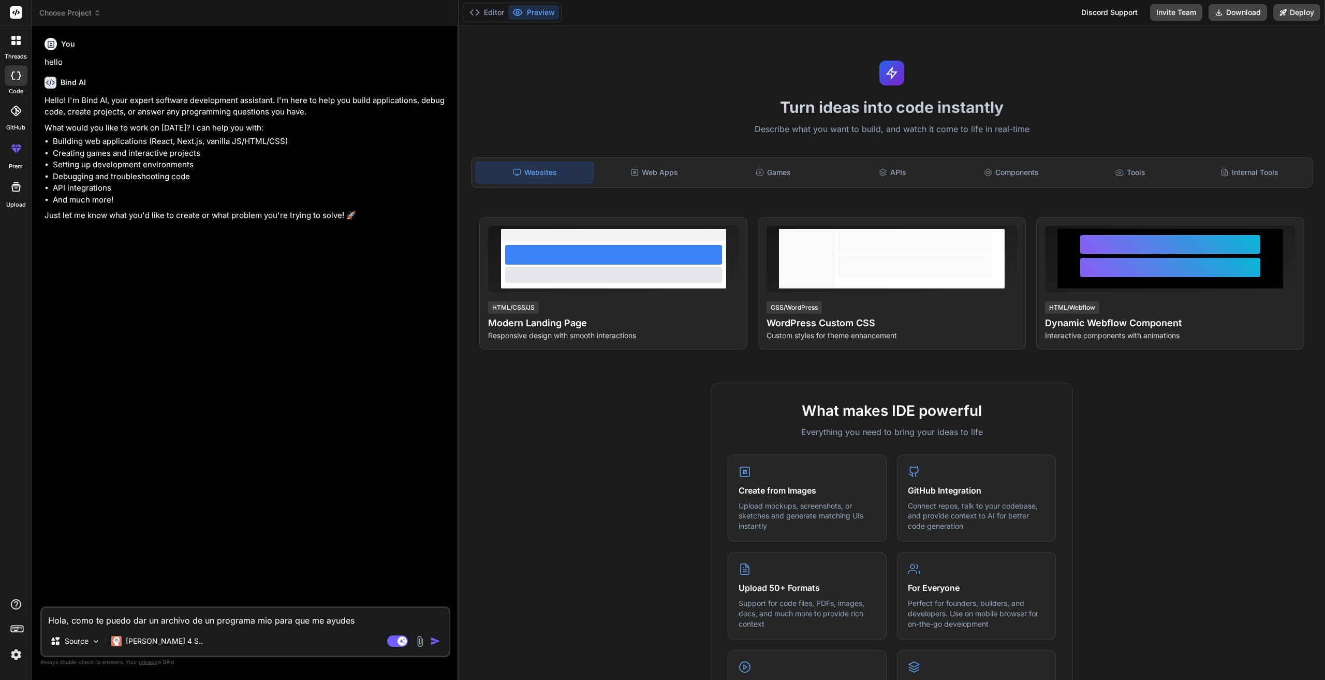
type textarea "x"
type textarea "Hola, como te puedo dar un archivo de un programa mio para que me ayudes a"
type textarea "x"
type textarea "Hola, como te puedo dar un archivo de un programa mio para que me ayudes a m"
type textarea "x"
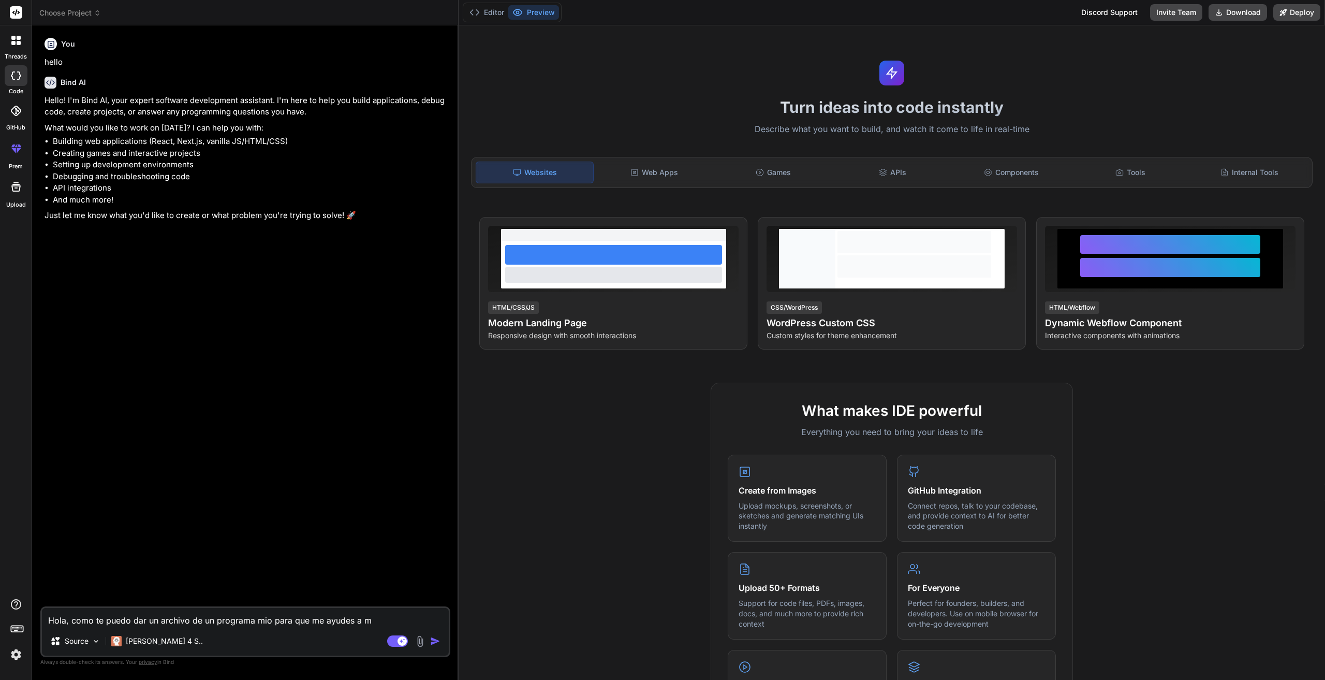
type textarea "Hola, como te puedo dar un archivo de un programa mio para que me ayudes a mj"
type textarea "x"
type textarea "Hola, como te puedo dar un archivo de un programa mio para que me ayudes a mjo"
type textarea "x"
type textarea "Hola, como te puedo dar un archivo de un programa mio para que me ayudes a mjor"
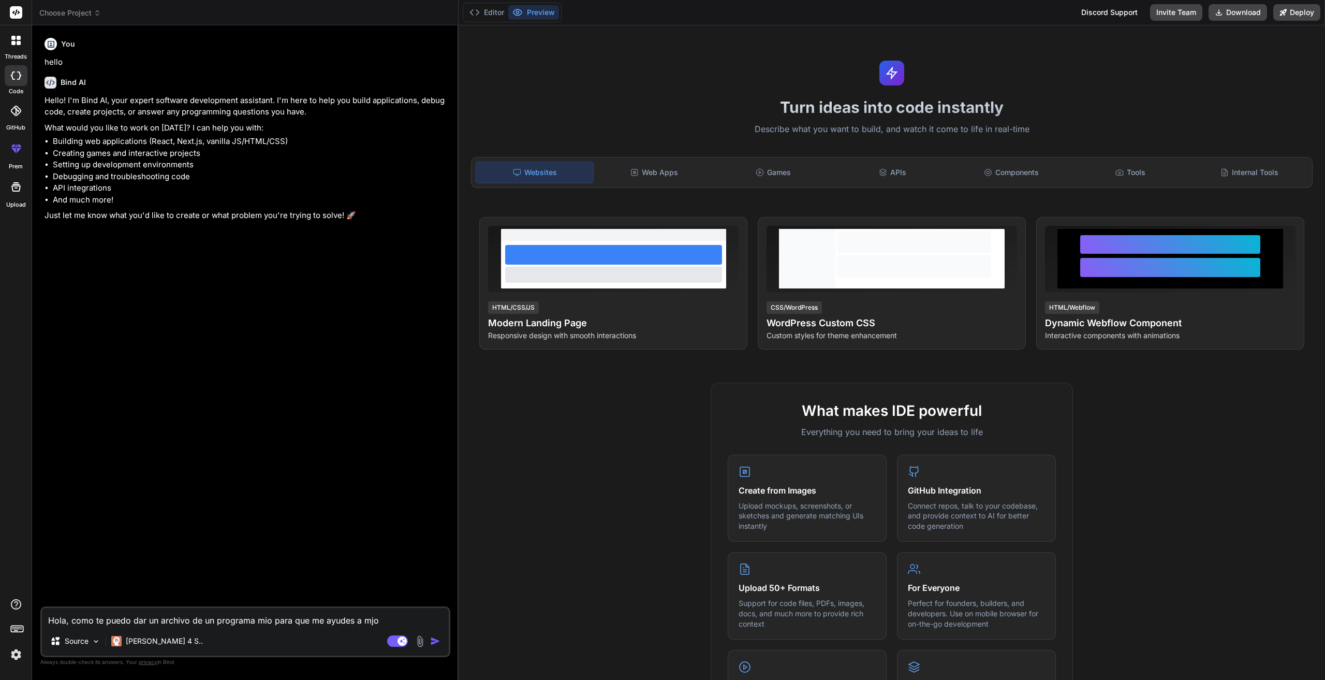
type textarea "x"
type textarea "Hola, como te puedo dar un archivo de un programa mio para que me ayudes a mjora"
type textarea "x"
type textarea "Hola, como te puedo dar un archivo de un programa mio para que me ayudes a mjor"
type textarea "x"
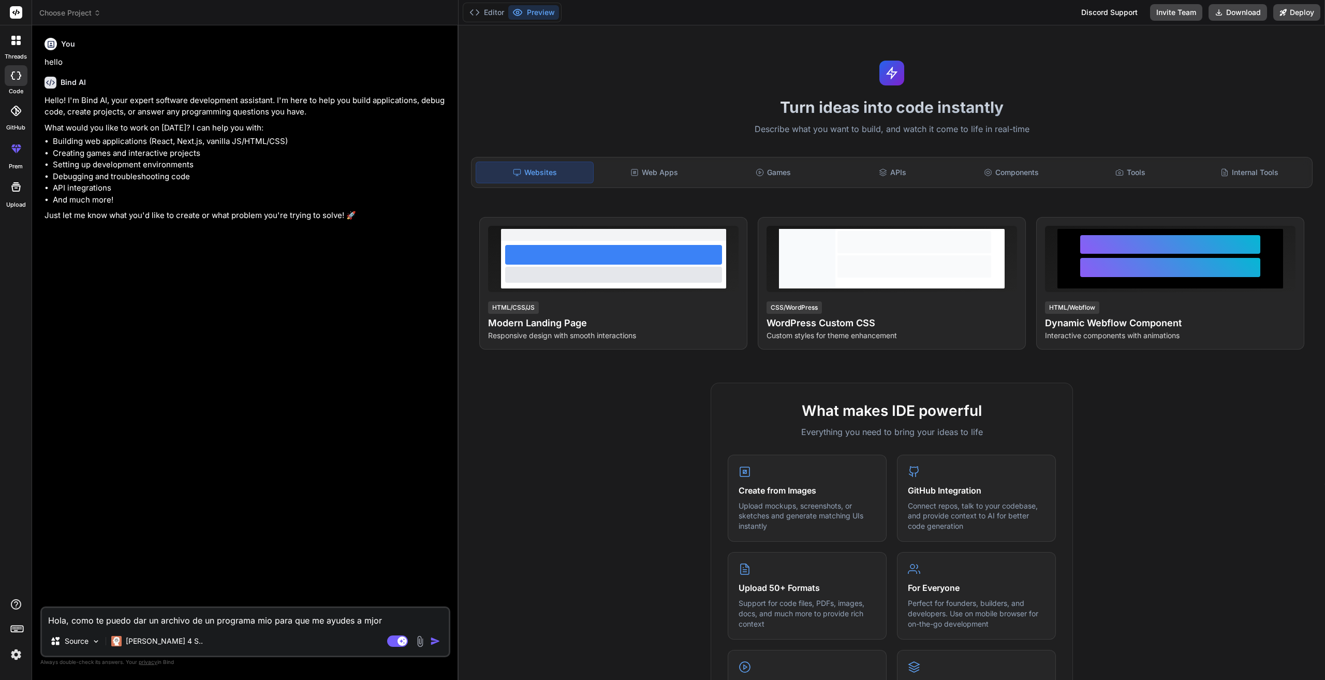
type textarea "Hola, como te puedo dar un archivo de un programa mio para que me ayudes a mjo"
type textarea "x"
type textarea "Hola, como te puedo dar un archivo de un programa mio para que me ayudes a mj"
type textarea "x"
type textarea "Hola, como te puedo dar un archivo de un programa mio para que me ayudes a m"
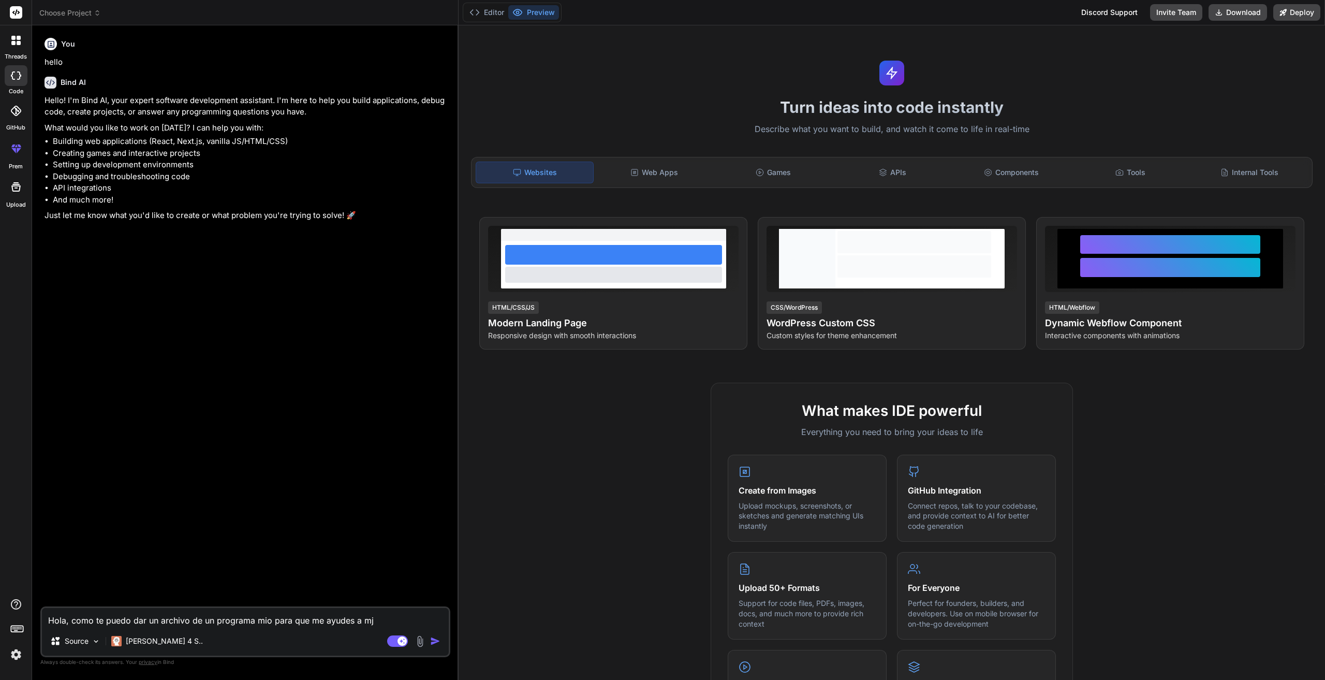
type textarea "x"
type textarea "Hola, como te puedo dar un archivo de un programa mio para que me ayudes a me"
type textarea "x"
type textarea "Hola, como te puedo dar un archivo de un programa mio para que me ayudes a mej"
type textarea "x"
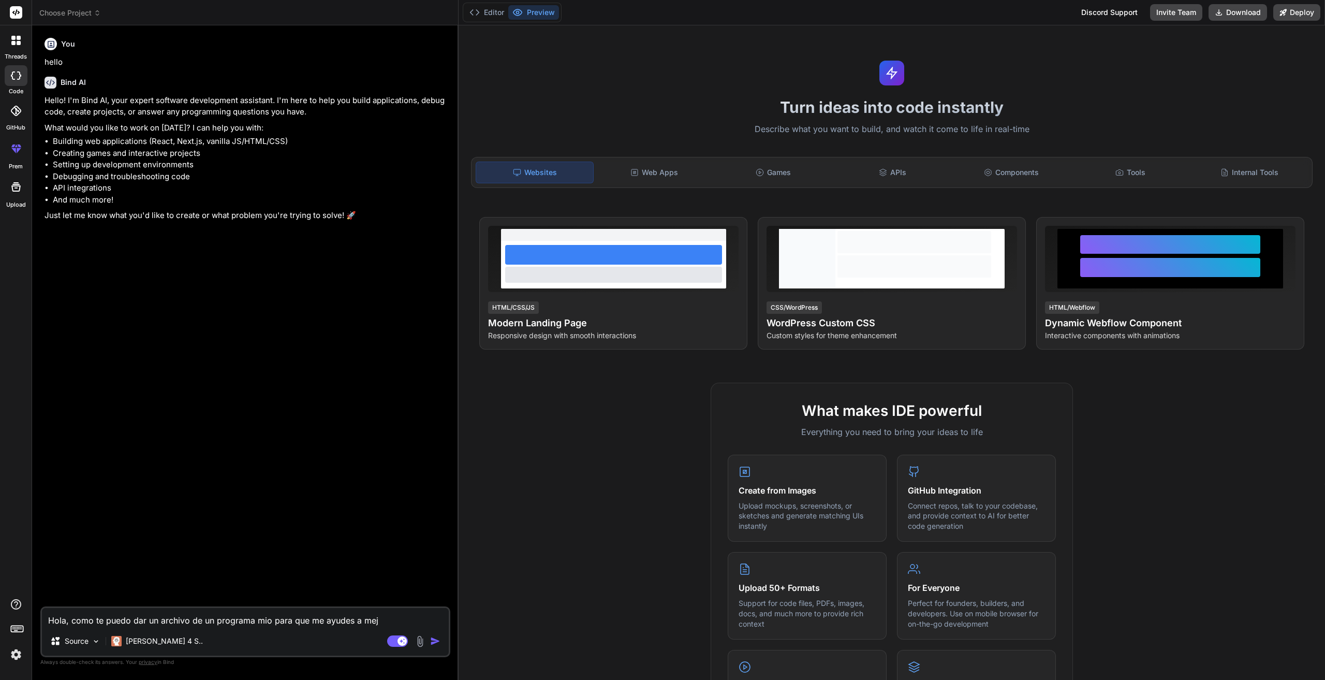
type textarea "Hola, como te puedo dar un archivo de un programa mio para que me ayudes a meji"
type textarea "x"
type textarea "Hola, como te puedo dar un archivo de un programa mio para que me ayudes a mej"
type textarea "x"
type textarea "Hola, como te puedo dar un archivo de un programa mio para que me ayudes a mejo"
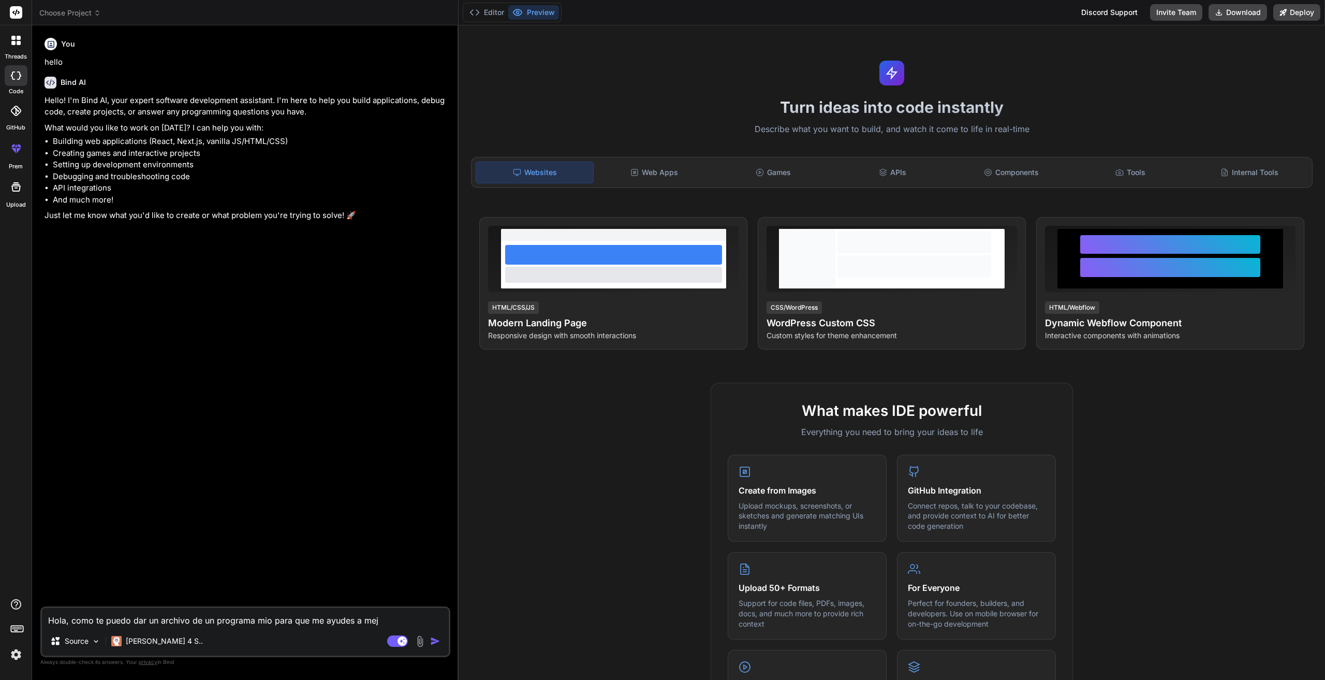
type textarea "x"
type textarea "Hola, como te puedo dar un archivo de un programa mio para que me ayudes a mejor"
type textarea "x"
type textarea "Hola, como te puedo dar un archivo de un programa mio para que me ayudes a mejo…"
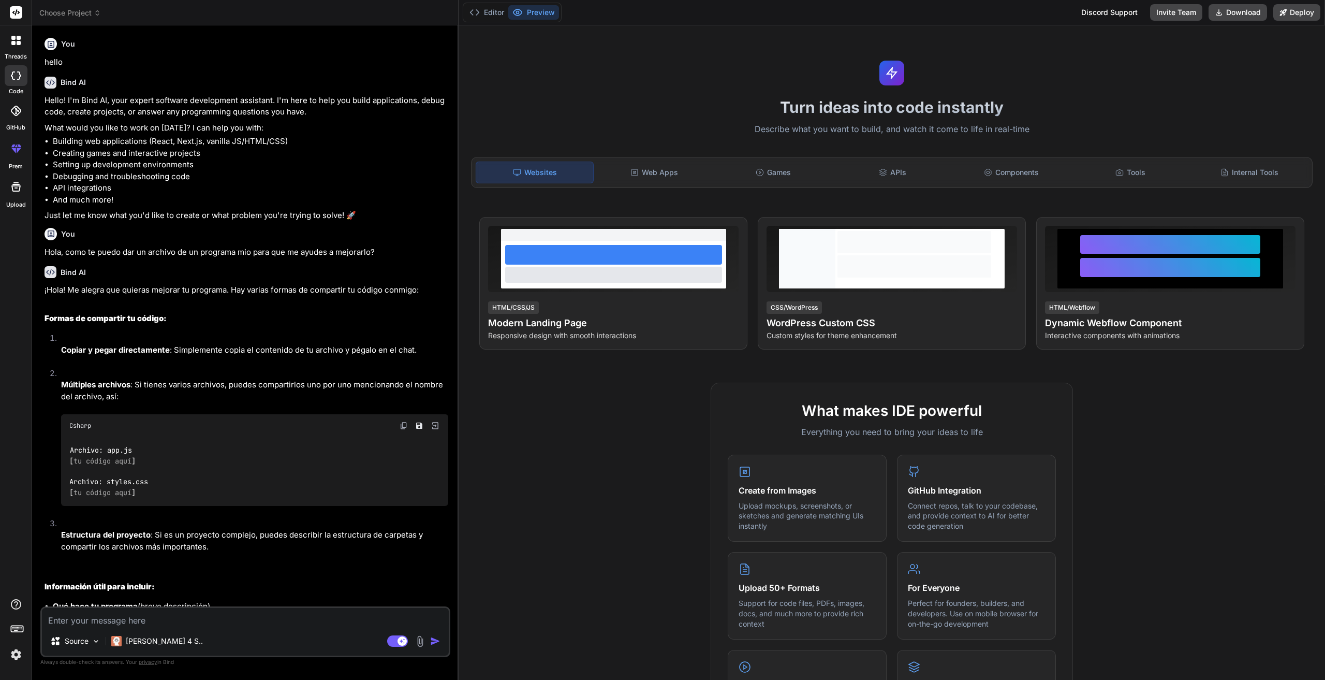
click at [123, 465] on span "tu código aquí" at bounding box center [102, 460] width 58 height 9
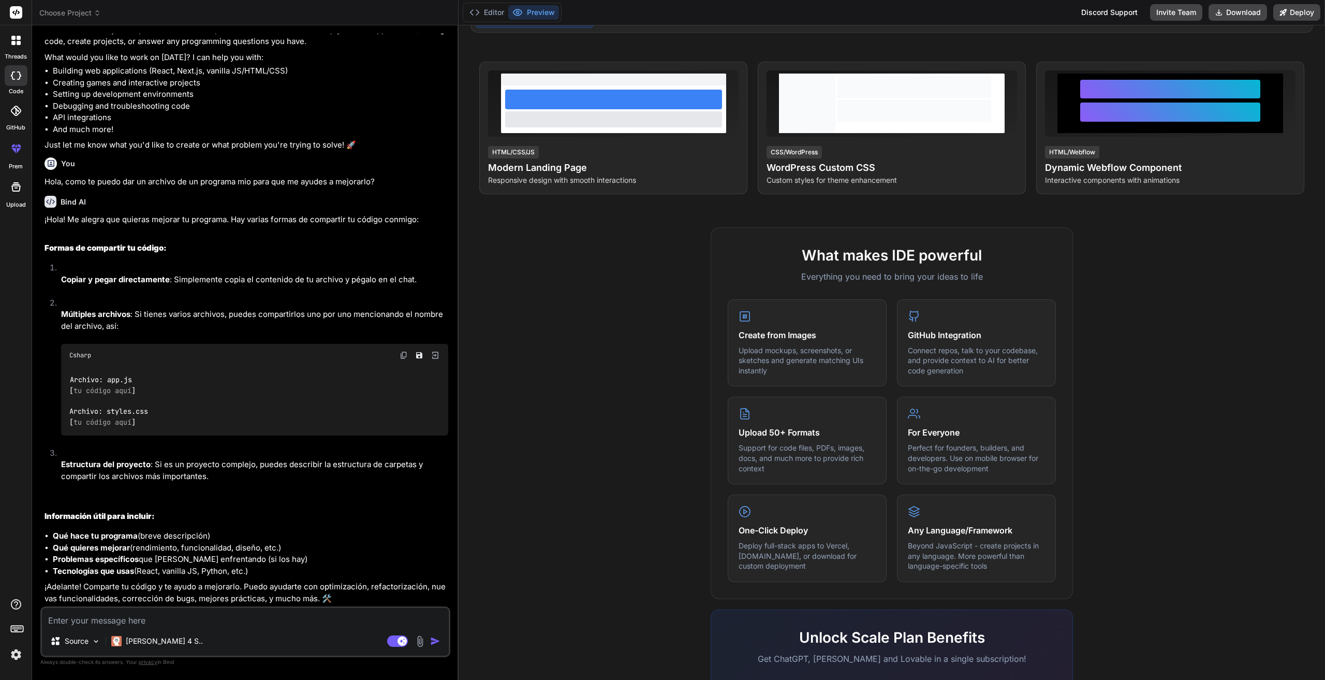
scroll to position [104, 0]
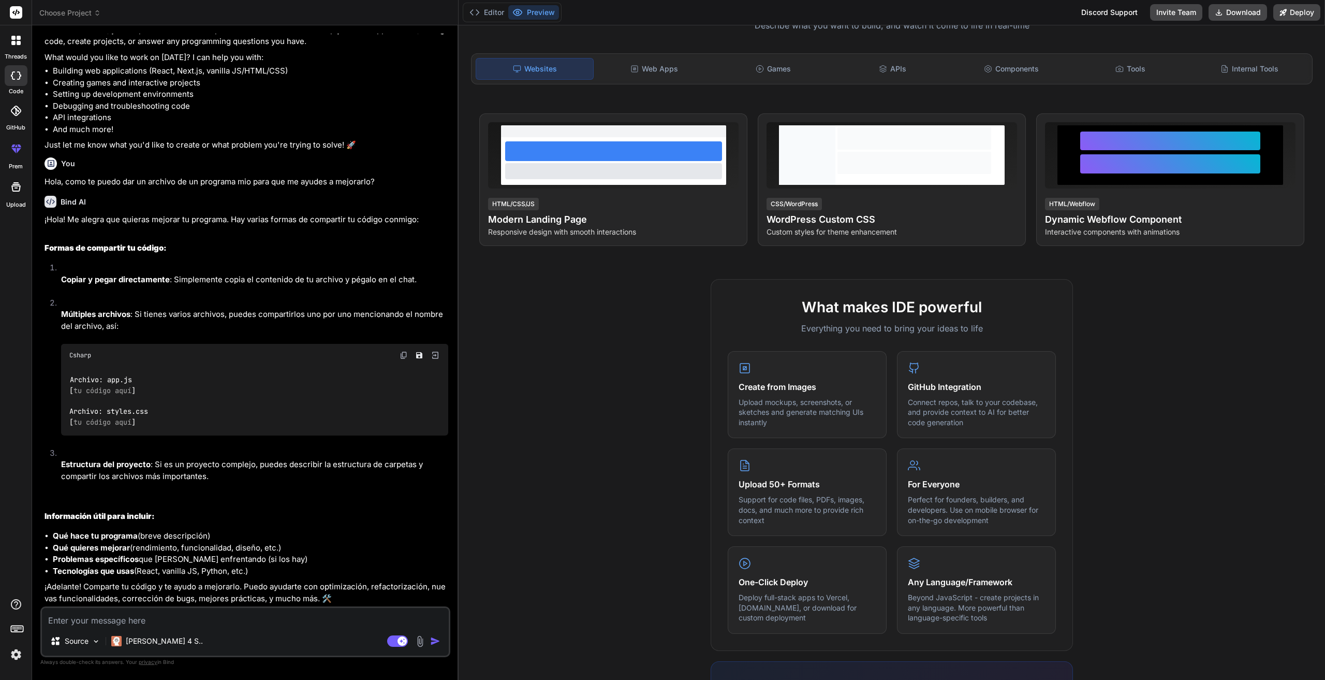
click at [143, 621] on textarea at bounding box center [245, 617] width 407 height 19
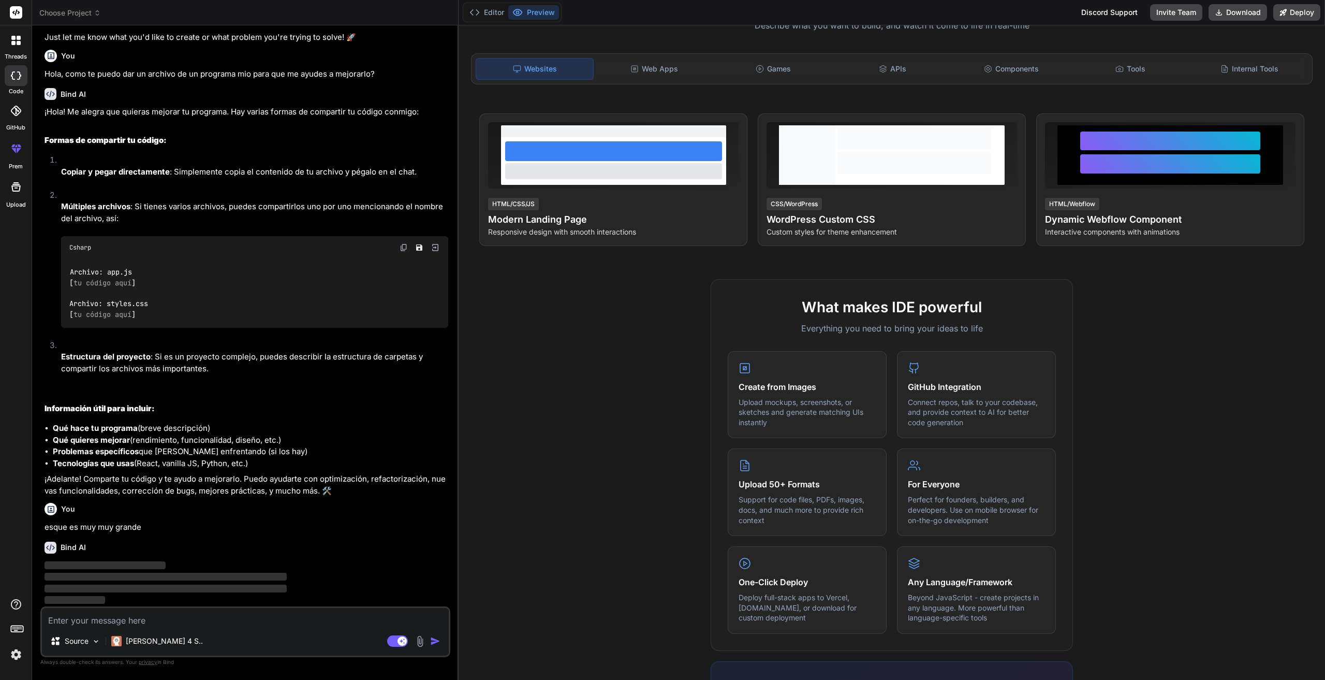
scroll to position [0, 0]
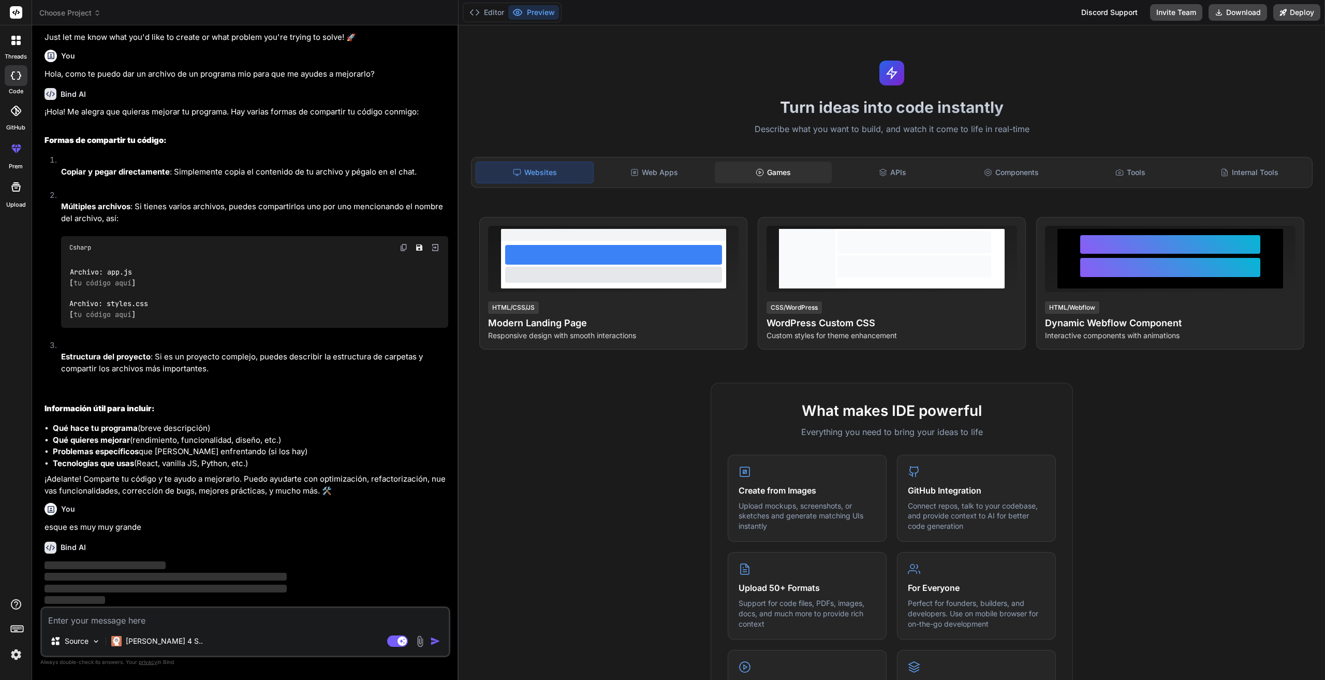
click at [788, 180] on div "Games" at bounding box center [773, 172] width 117 height 22
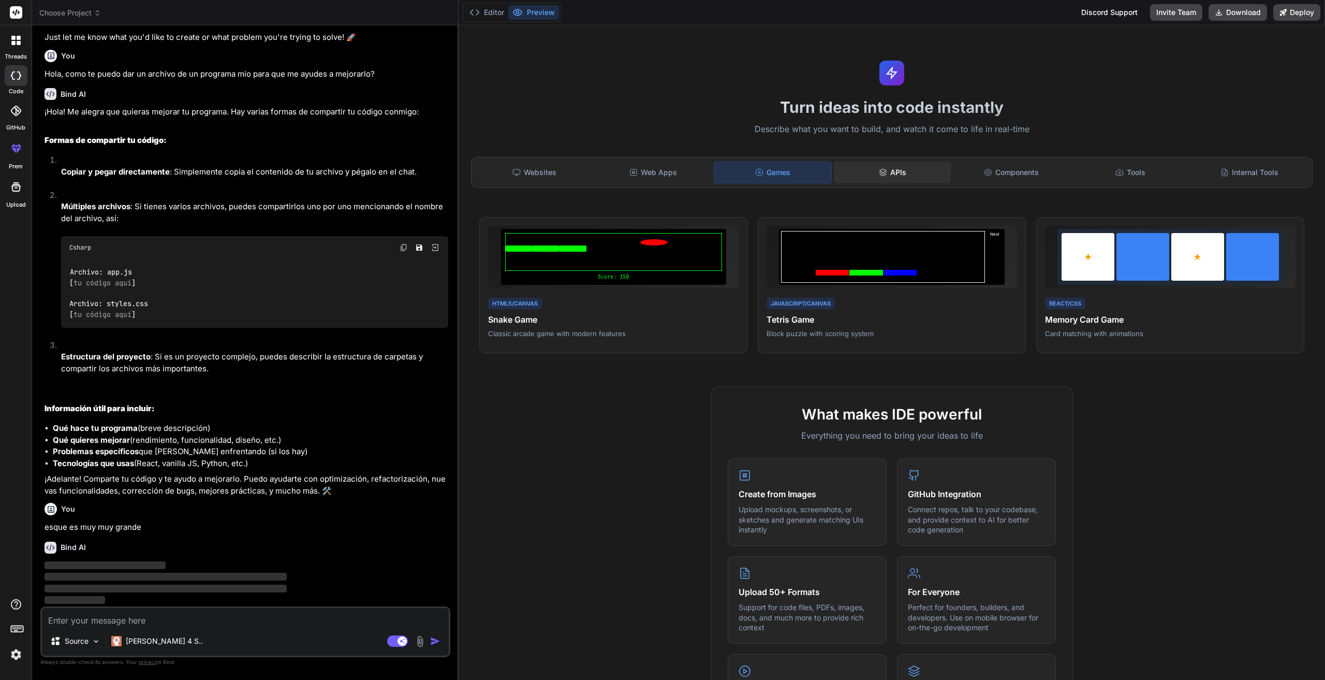
click at [860, 171] on div "APIs" at bounding box center [892, 172] width 117 height 22
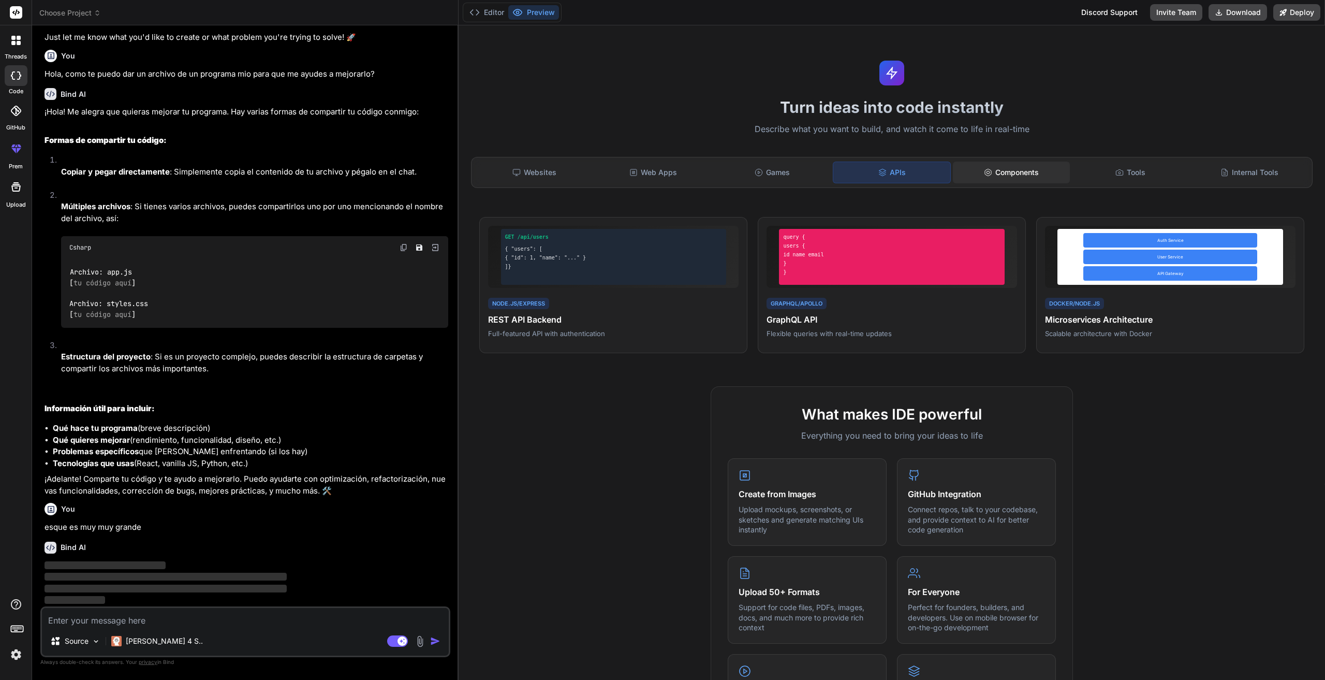
scroll to position [178, 0]
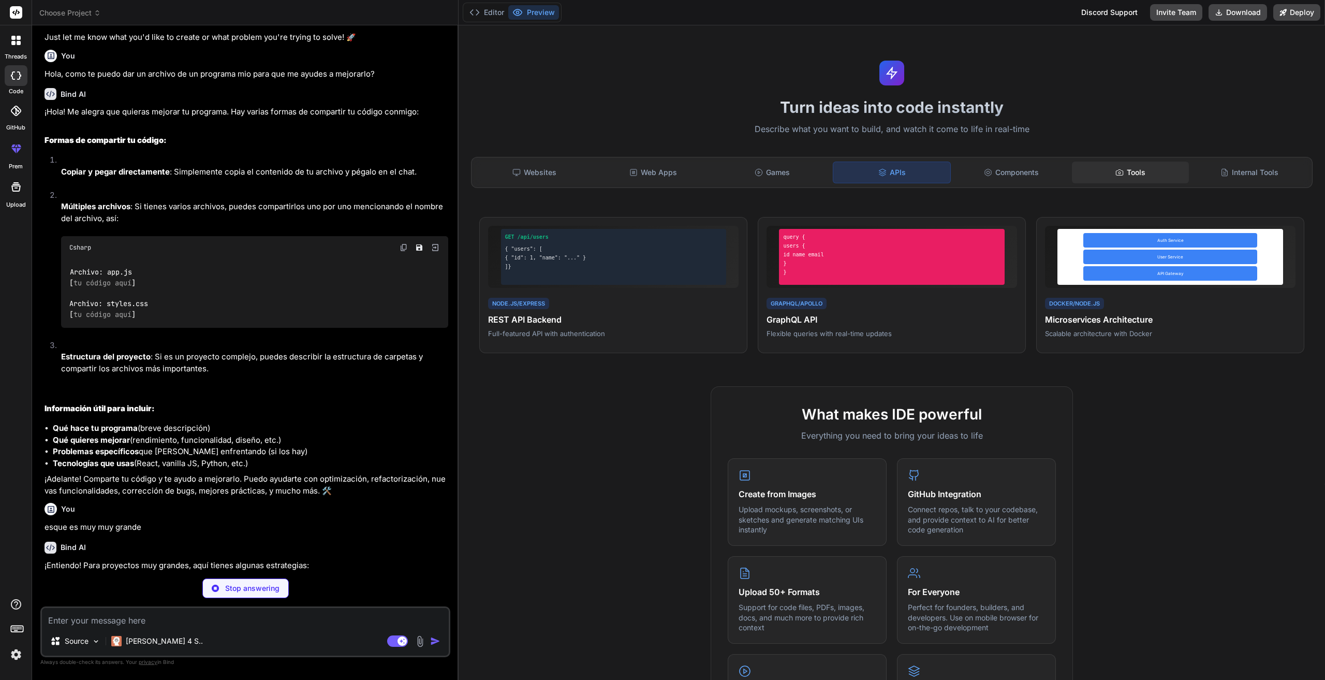
click at [1125, 170] on div "Tools" at bounding box center [1130, 172] width 117 height 22
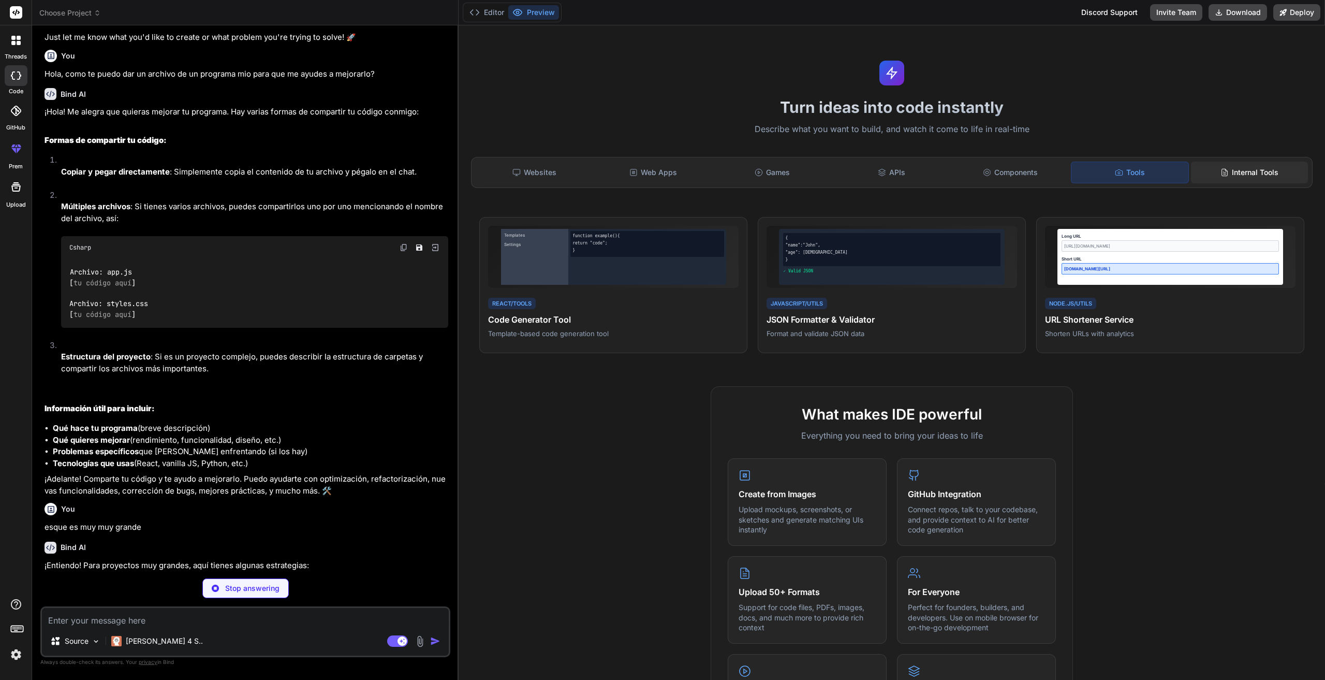
click at [1202, 167] on div "Internal Tools" at bounding box center [1249, 172] width 117 height 22
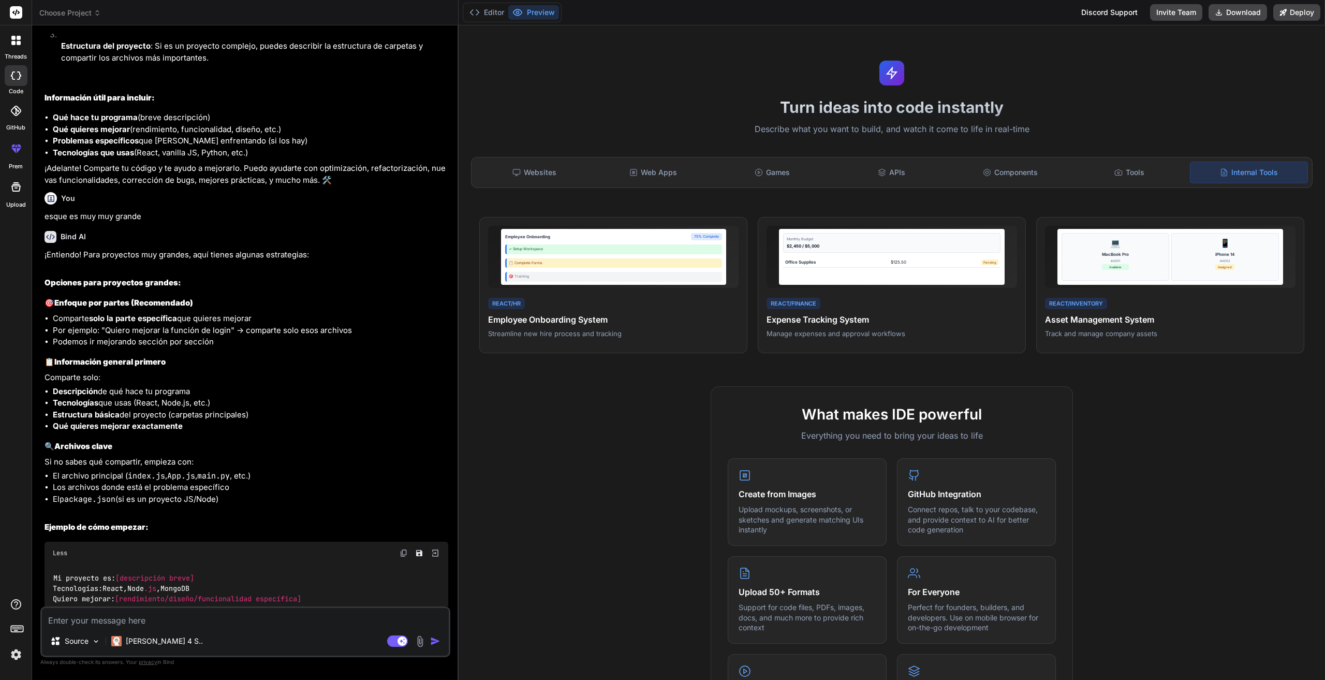
scroll to position [535, 0]
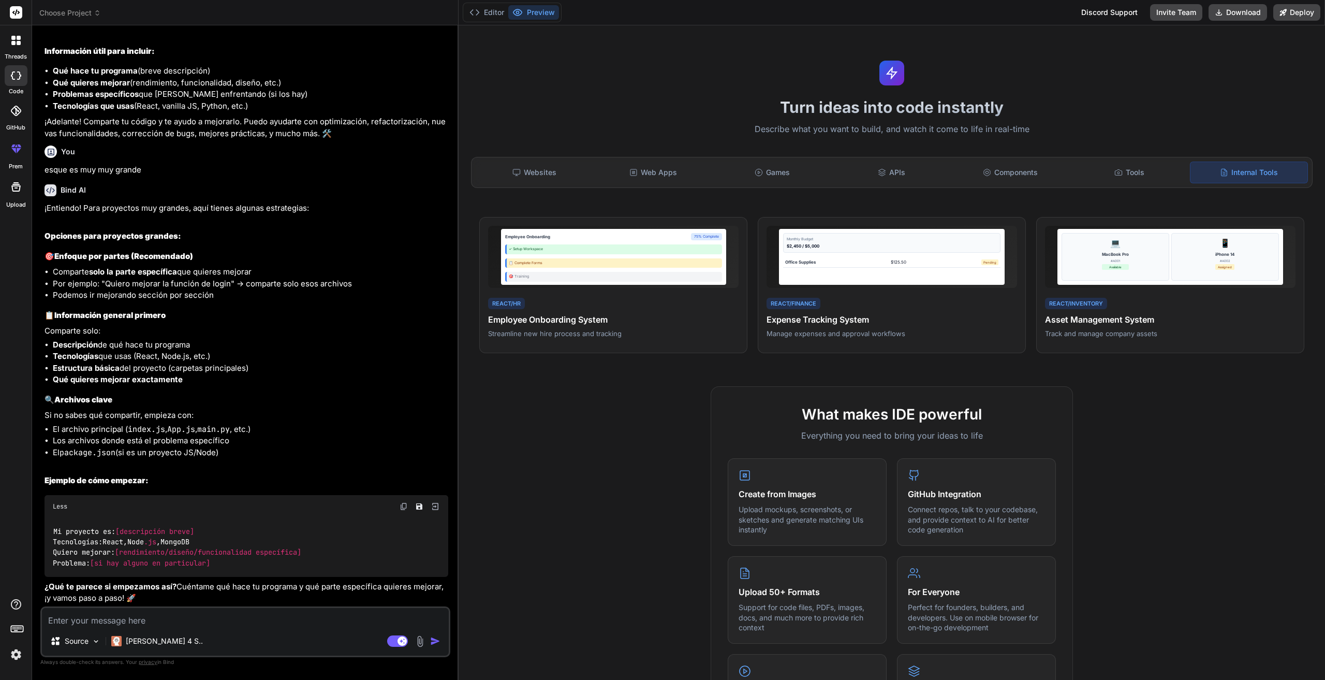
click at [10, 113] on div at bounding box center [16, 110] width 23 height 23
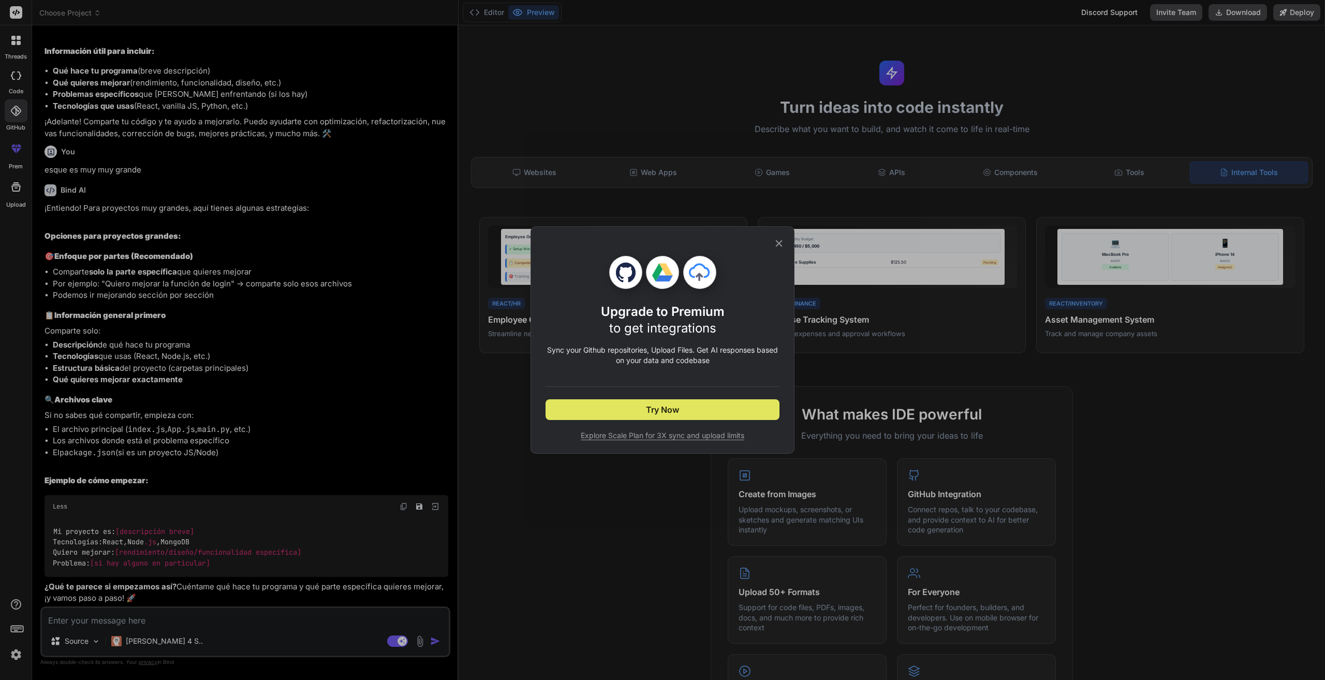
click at [684, 404] on button "Try Now" at bounding box center [663, 409] width 234 height 21
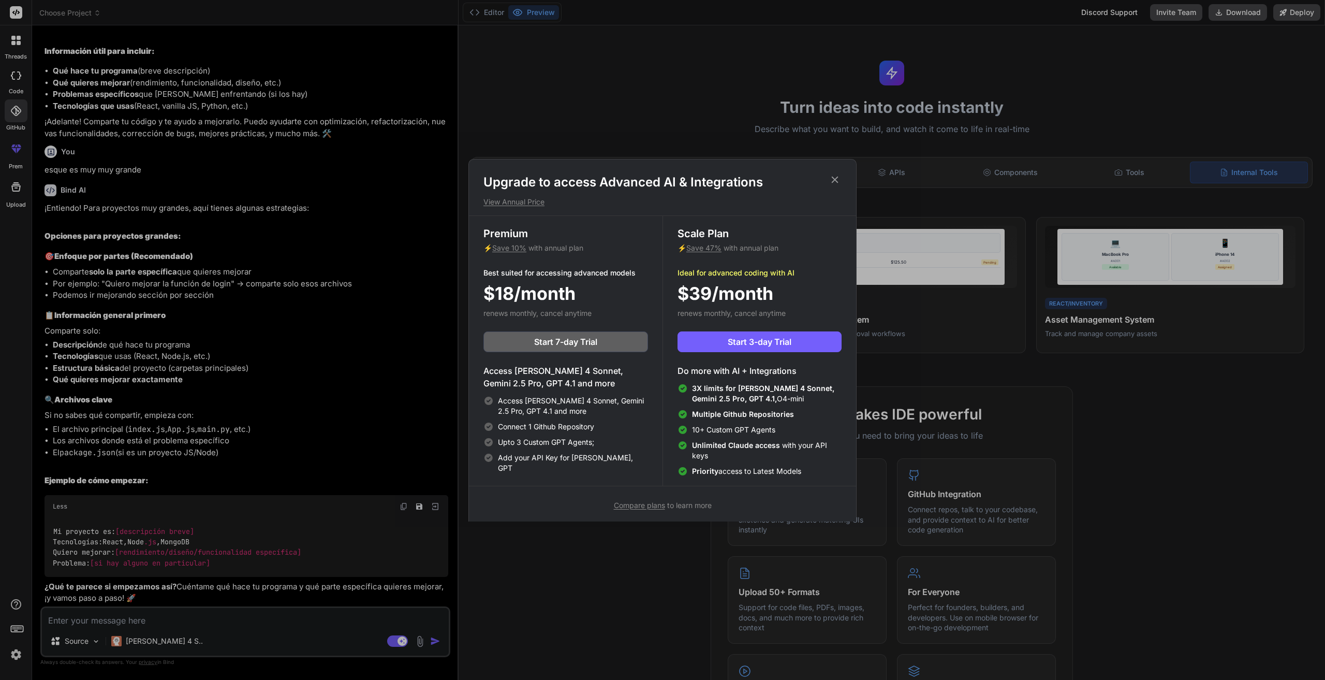
click at [358, 296] on div "Upgrade to access Advanced AI & Integrations View Annual Price Premium ⚡ Save 1…" at bounding box center [662, 340] width 1325 height 680
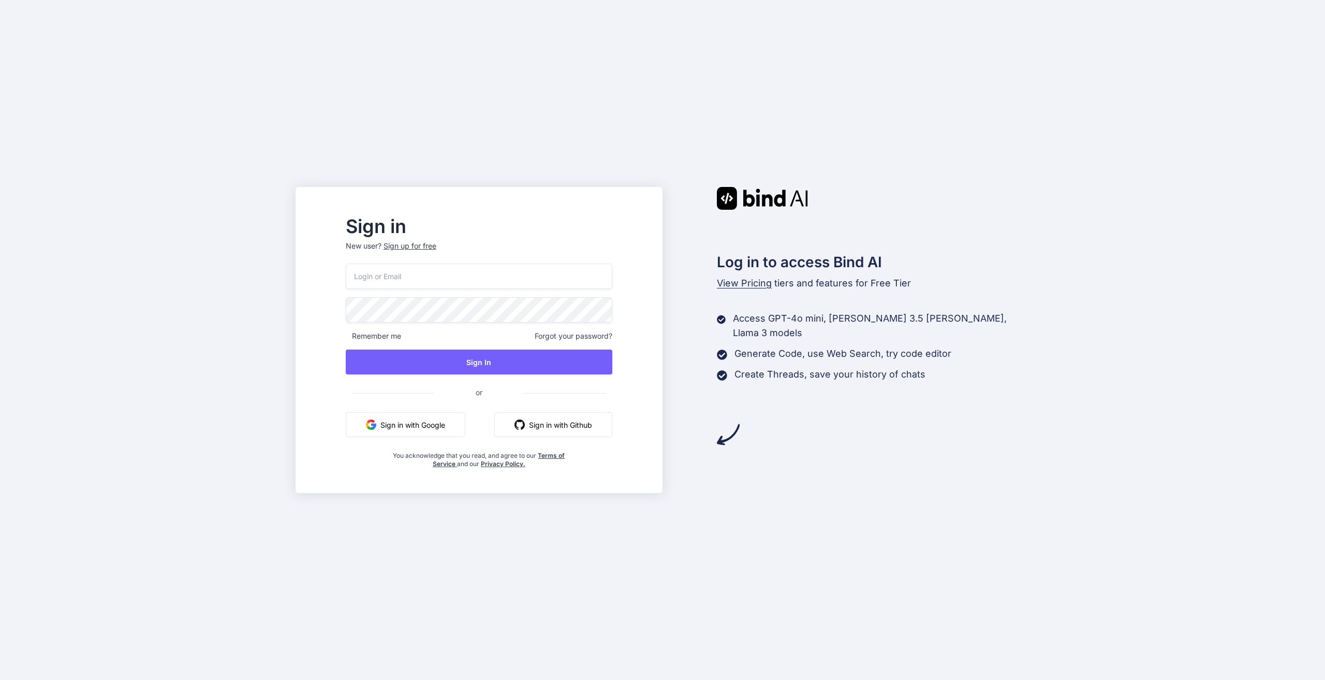
click at [437, 429] on button "Sign in with Google" at bounding box center [406, 424] width 120 height 25
